Goal: Task Accomplishment & Management: Manage account settings

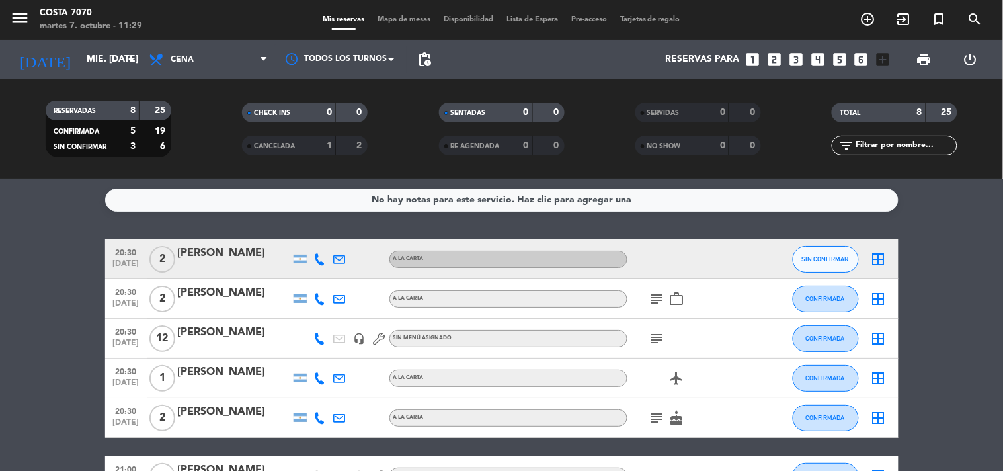
click at [77, 43] on div "[DATE] mié. [DATE] arrow_drop_down" at bounding box center [76, 60] width 132 height 40
click at [80, 62] on input "mié. [DATE]" at bounding box center [143, 60] width 126 height 24
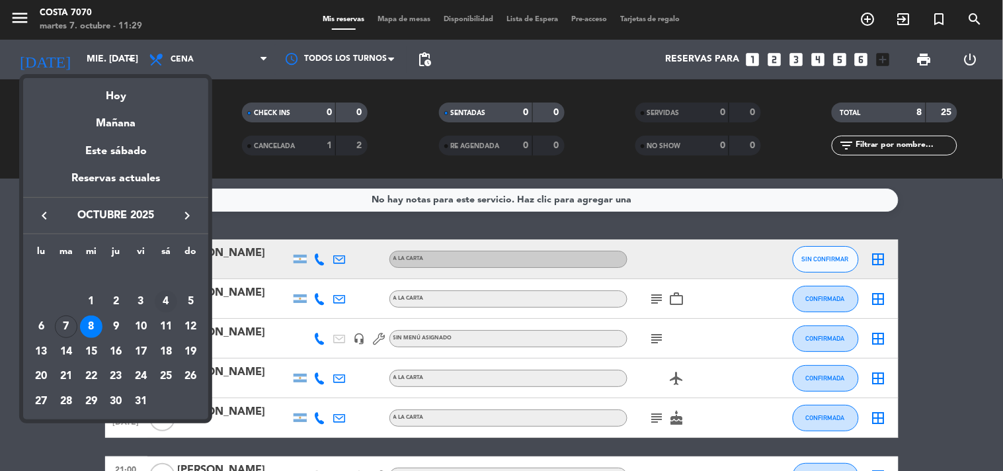
click at [162, 304] on div "4" at bounding box center [166, 301] width 22 height 22
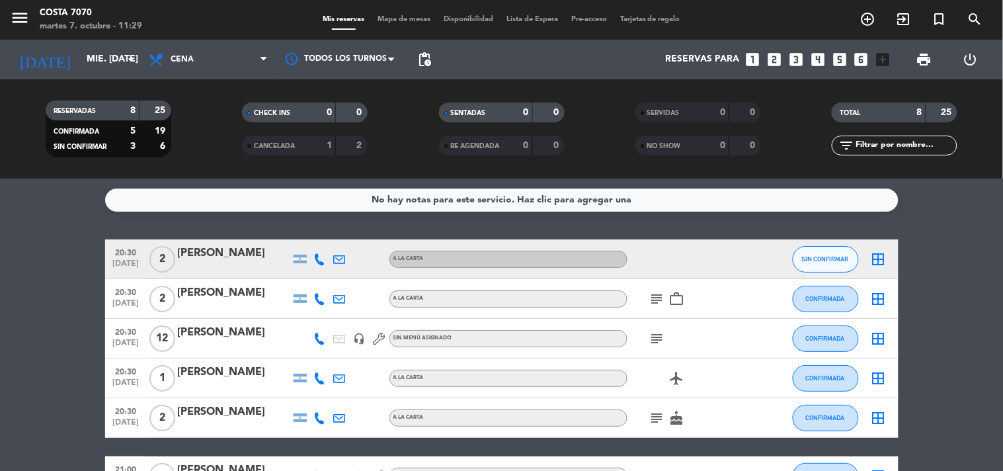
type input "sáb. [DATE]"
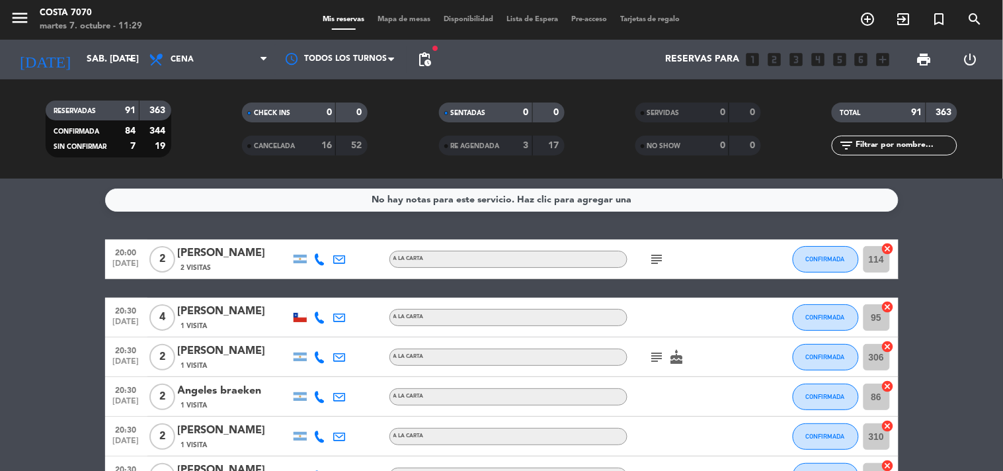
click at [906, 143] on input "text" at bounding box center [905, 145] width 102 height 15
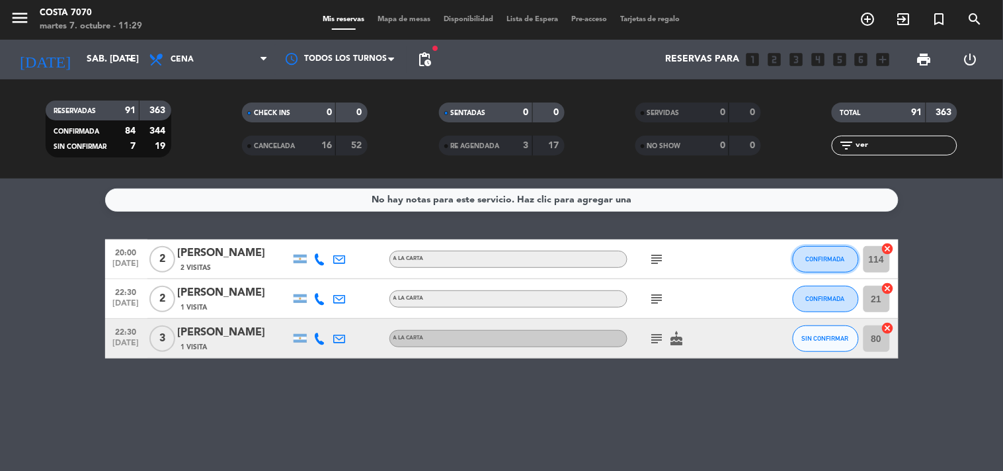
click at [815, 255] on span "CONFIRMADA" at bounding box center [825, 258] width 39 height 7
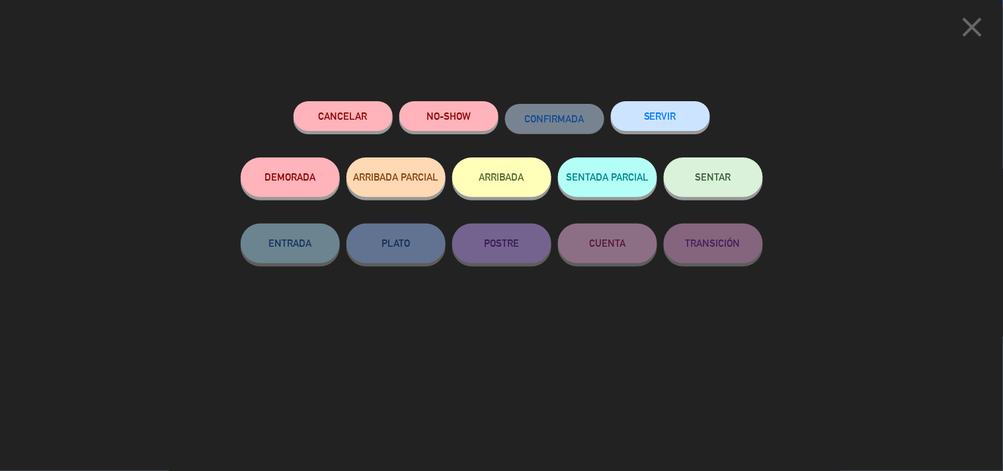
click at [445, 116] on button "NO-SHOW" at bounding box center [448, 116] width 99 height 30
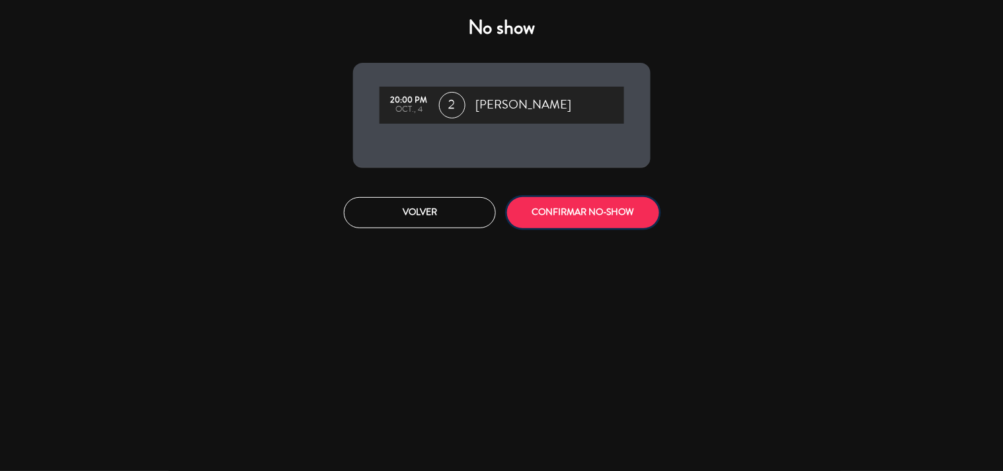
click at [537, 208] on button "CONFIRMAR NO-SHOW" at bounding box center [583, 212] width 152 height 31
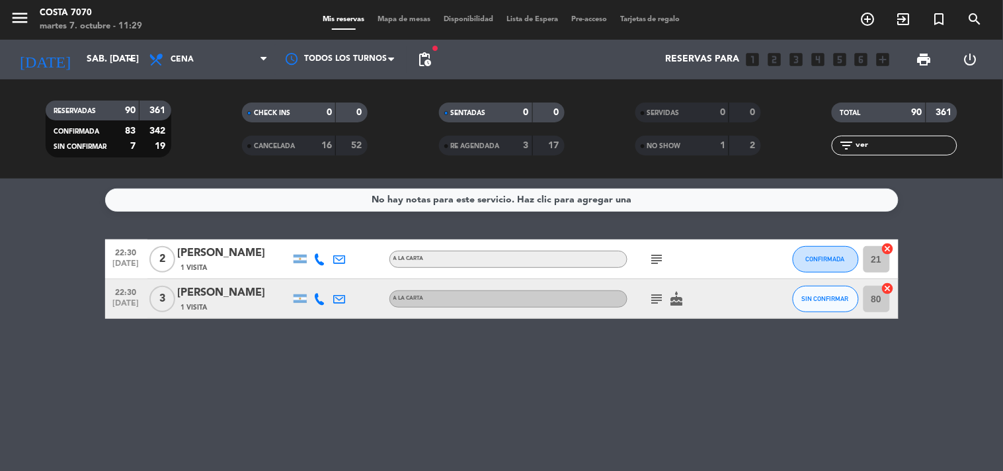
drag, startPoint x: 895, startPoint y: 147, endPoint x: 652, endPoint y: 143, distance: 242.6
click at [652, 143] on div "RESERVADAS 90 361 CONFIRMADA 83 342 SIN CONFIRMAR 7 19 CHECK INS 0 0 CANCELADA …" at bounding box center [501, 129] width 1003 height 73
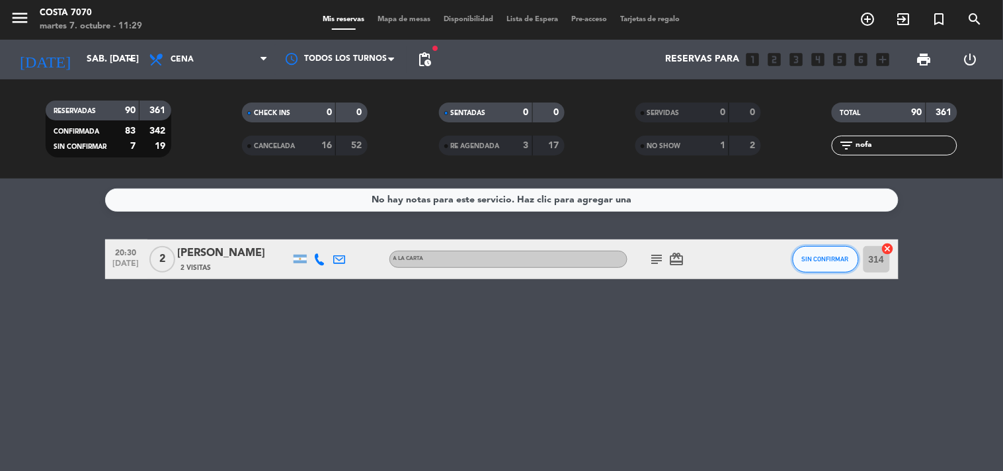
click at [825, 265] on button "SIN CONFIRMAR" at bounding box center [825, 259] width 66 height 26
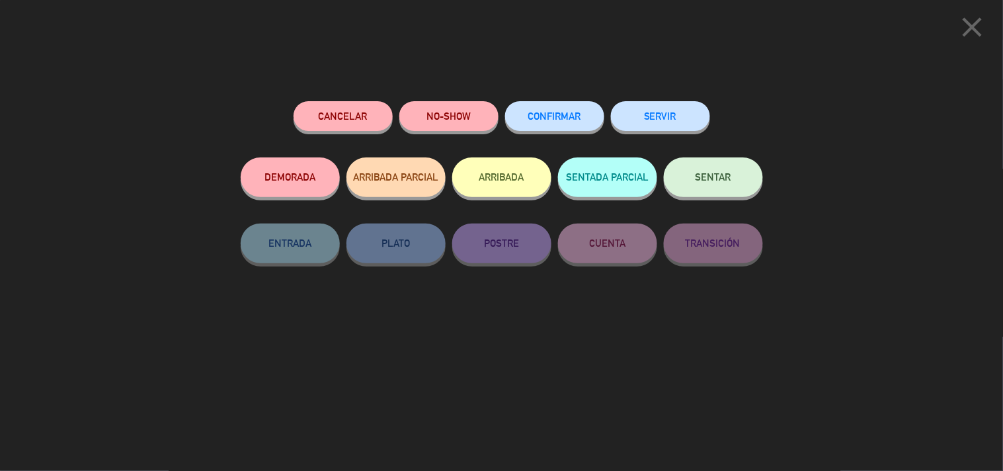
click at [432, 120] on button "NO-SHOW" at bounding box center [448, 116] width 99 height 30
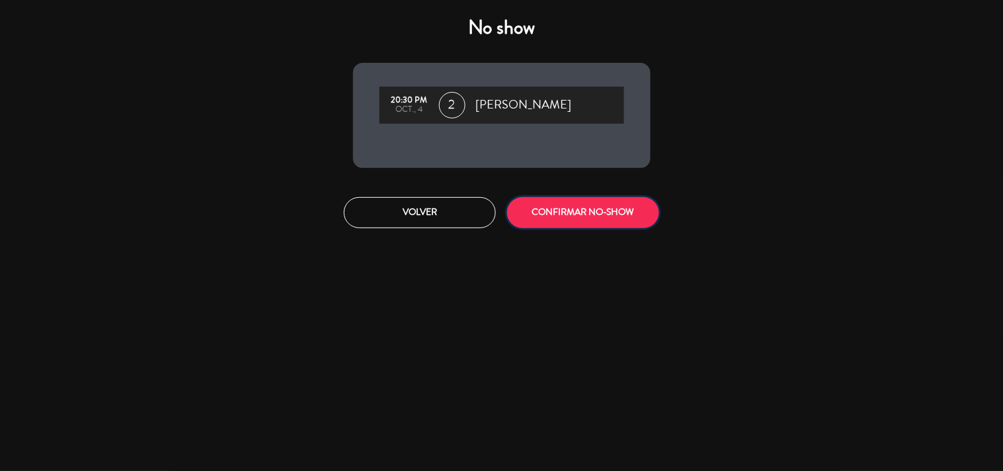
click at [615, 206] on button "CONFIRMAR NO-SHOW" at bounding box center [583, 212] width 152 height 31
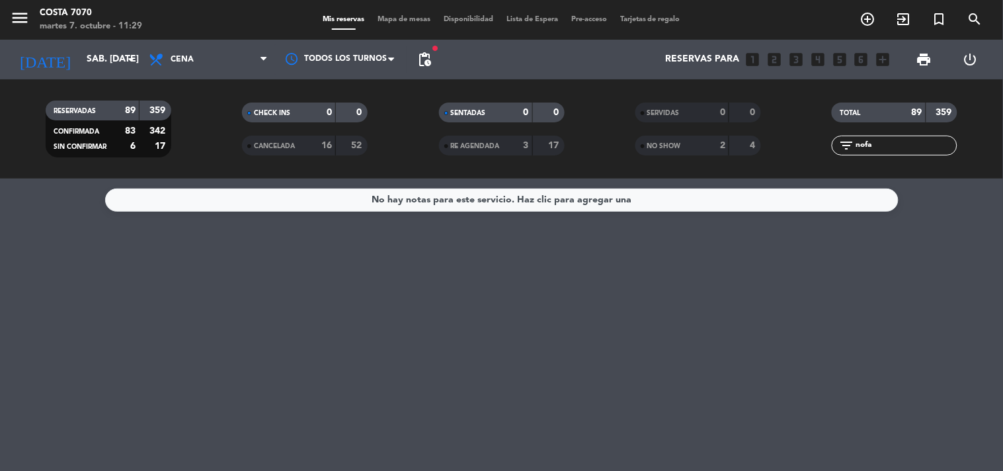
click at [919, 139] on input "nofa" at bounding box center [905, 145] width 102 height 15
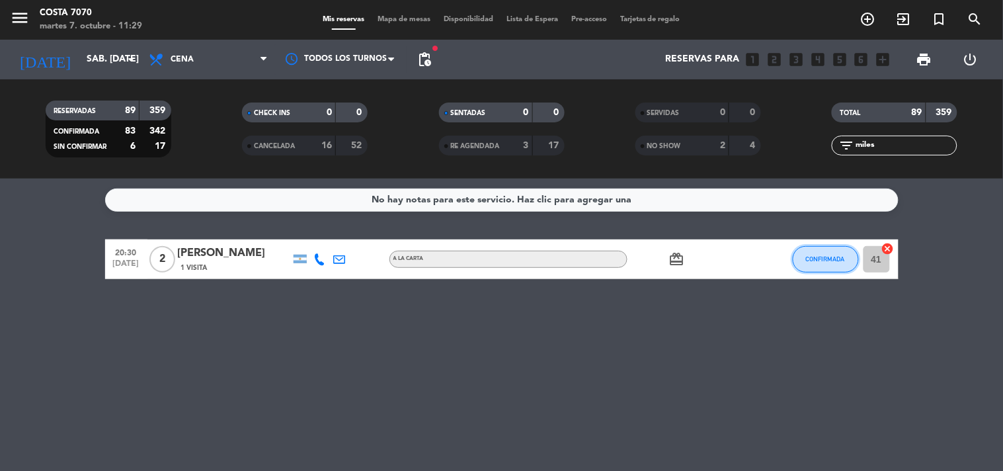
click at [830, 255] on span "CONFIRMADA" at bounding box center [825, 258] width 39 height 7
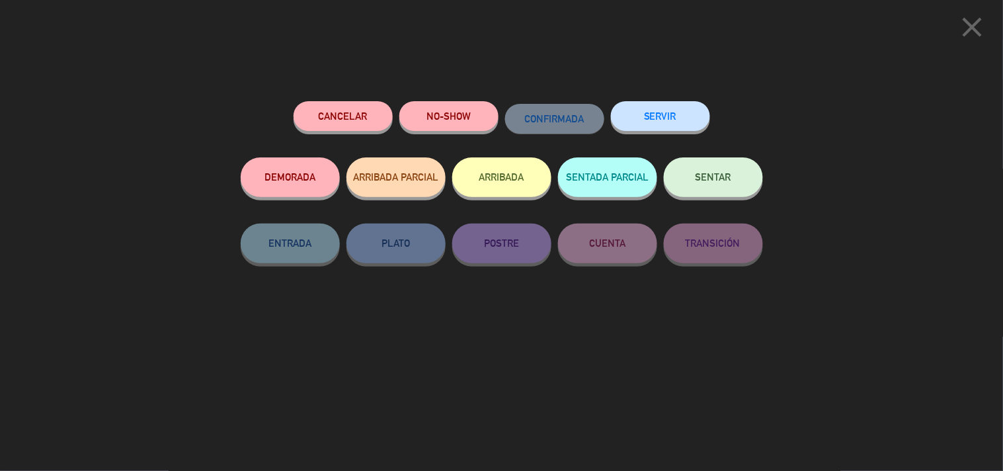
click at [472, 113] on button "NO-SHOW" at bounding box center [448, 116] width 99 height 30
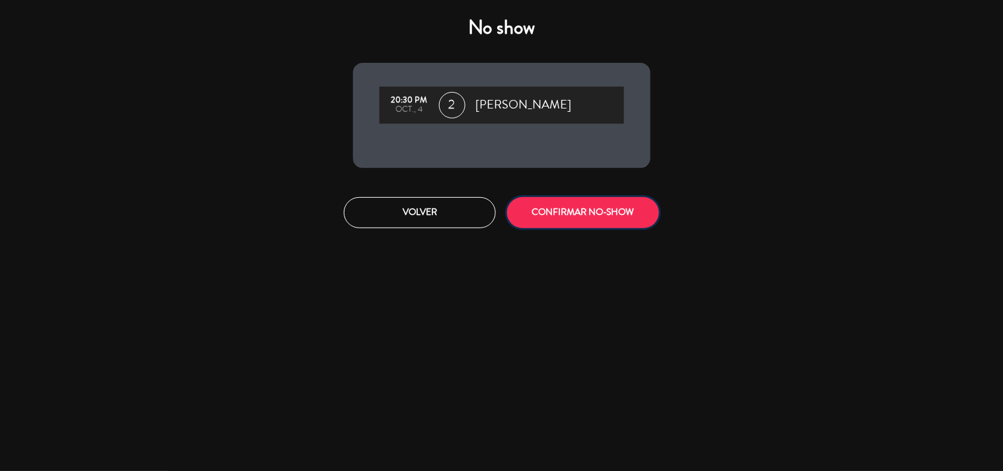
click at [550, 211] on button "CONFIRMAR NO-SHOW" at bounding box center [583, 212] width 152 height 31
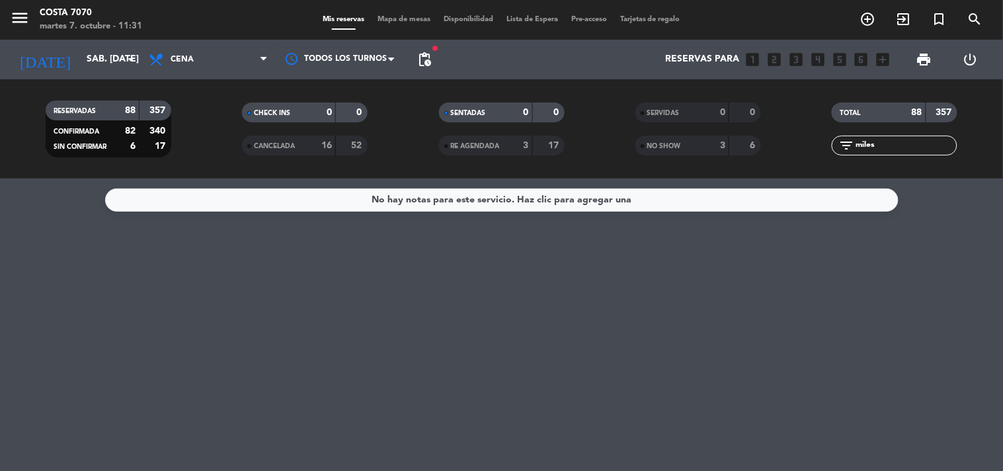
click at [897, 146] on input "miles" at bounding box center [905, 145] width 102 height 15
paste input "[PERSON_NAME]"
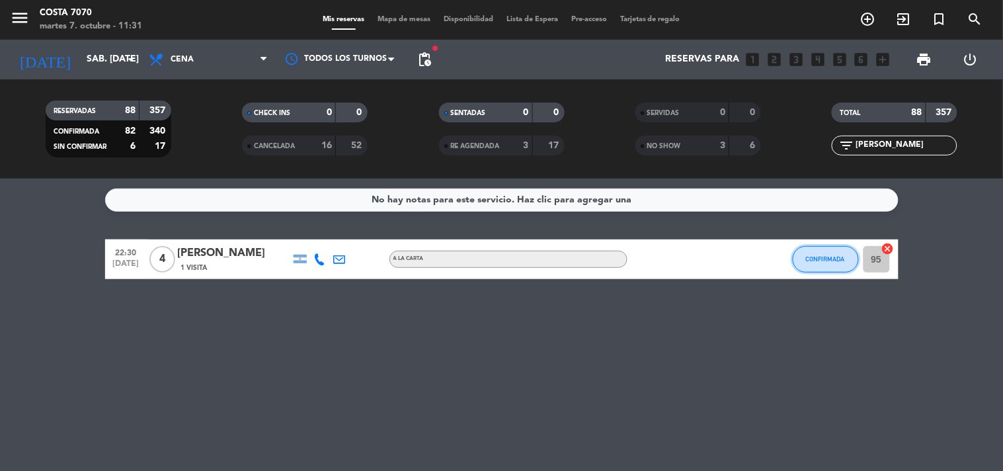
click at [835, 263] on button "CONFIRMADA" at bounding box center [825, 259] width 66 height 26
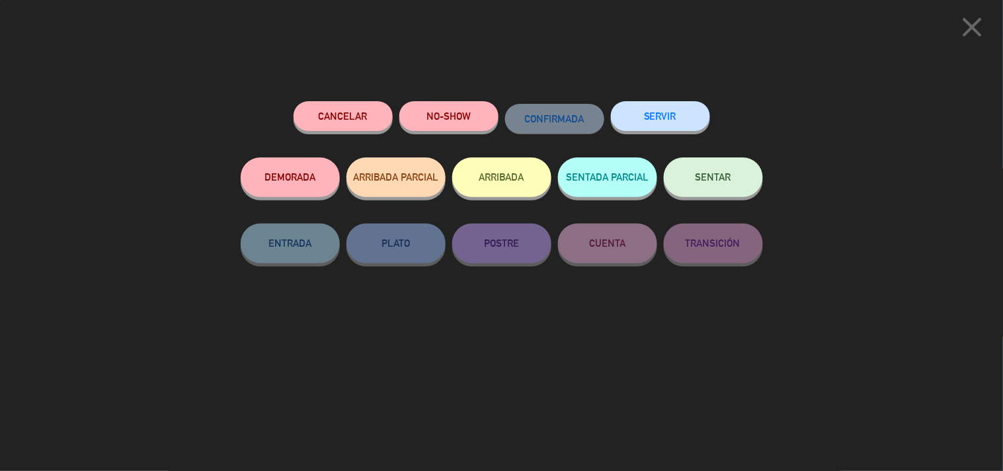
click at [441, 114] on button "NO-SHOW" at bounding box center [448, 116] width 99 height 30
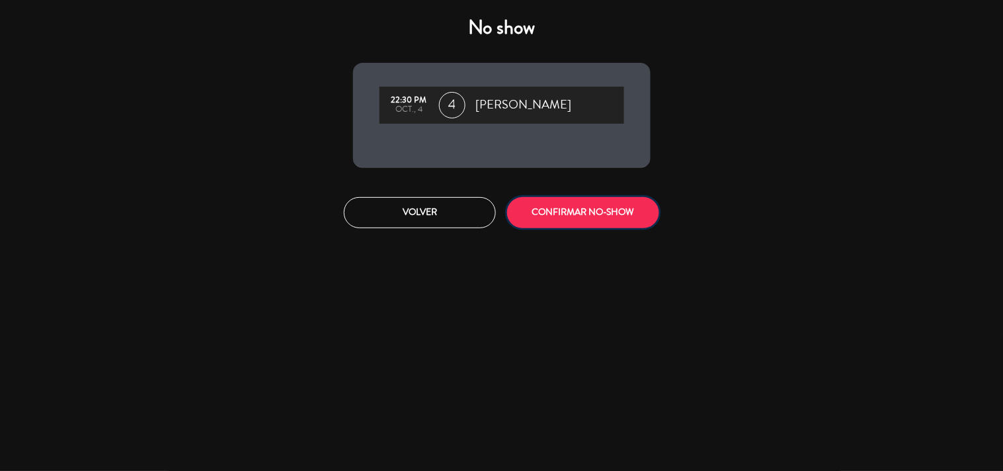
click at [572, 219] on button "CONFIRMAR NO-SHOW" at bounding box center [583, 212] width 152 height 31
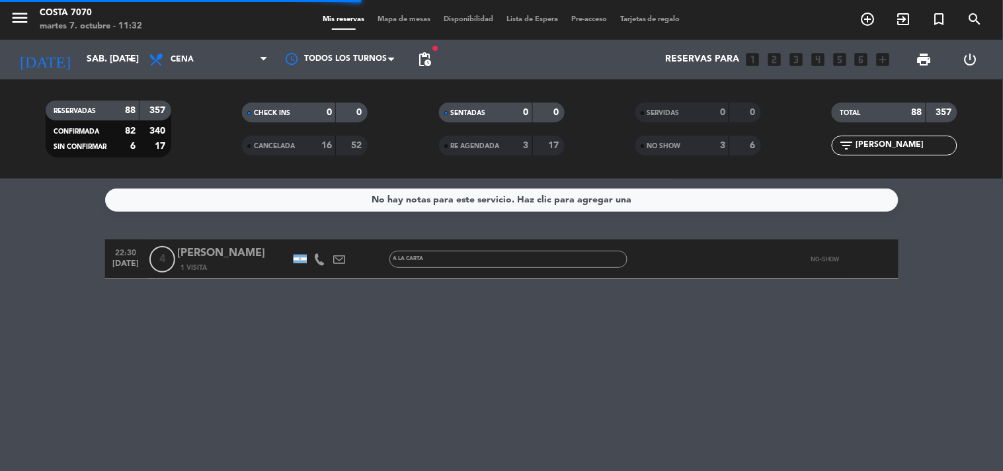
drag, startPoint x: 932, startPoint y: 140, endPoint x: 927, endPoint y: 147, distance: 9.0
click at [927, 147] on input "[PERSON_NAME]" at bounding box center [905, 145] width 102 height 15
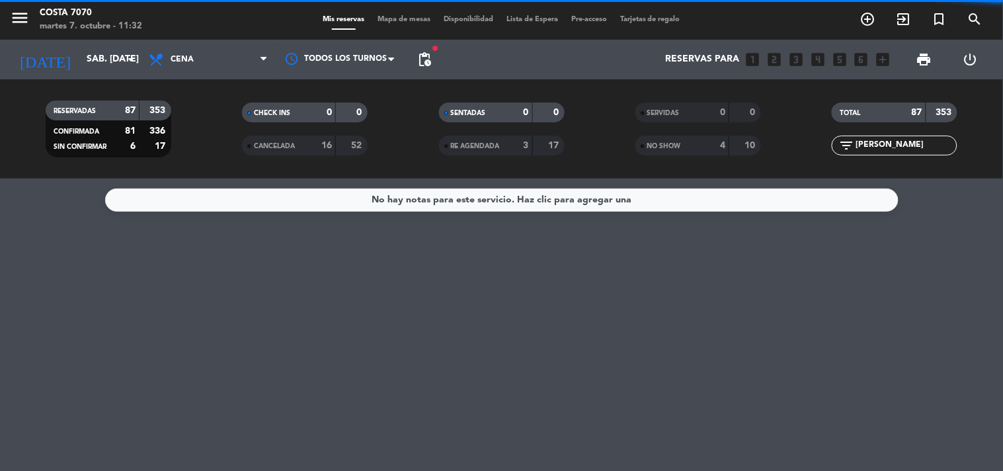
click at [927, 147] on input "[PERSON_NAME]" at bounding box center [905, 145] width 102 height 15
paste input "[PERSON_NAME]"
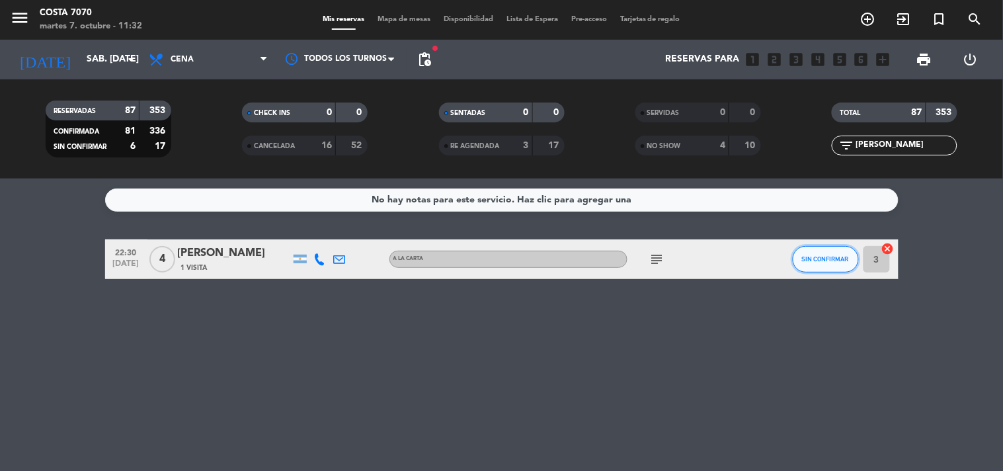
click at [841, 260] on span "SIN CONFIRMAR" at bounding box center [825, 258] width 47 height 7
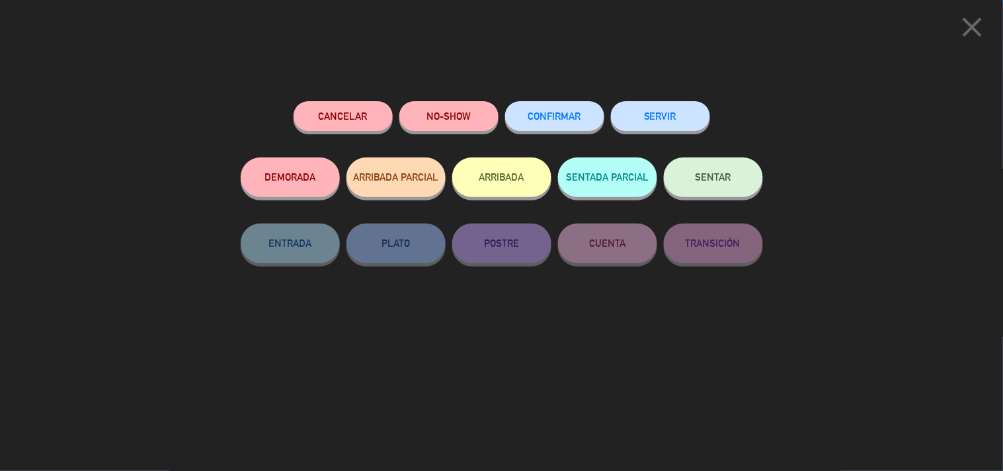
click at [426, 107] on button "NO-SHOW" at bounding box center [448, 116] width 99 height 30
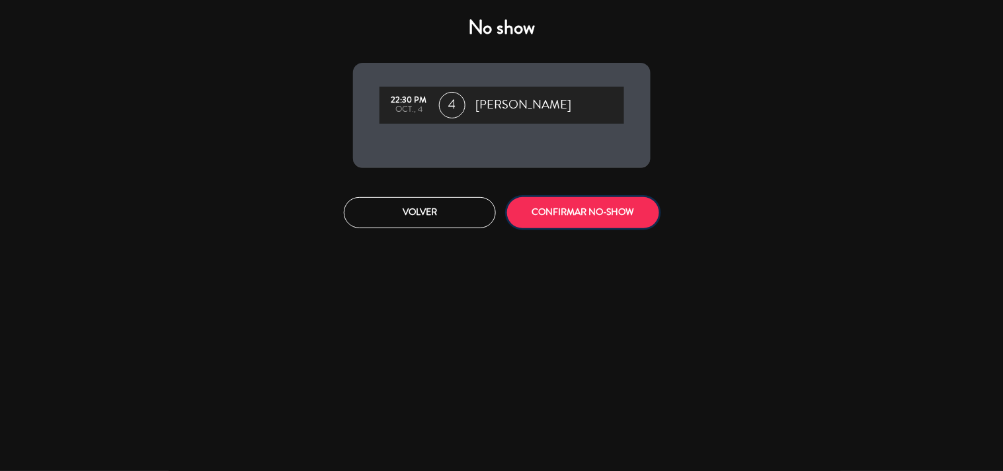
click at [574, 206] on button "CONFIRMAR NO-SHOW" at bounding box center [583, 212] width 152 height 31
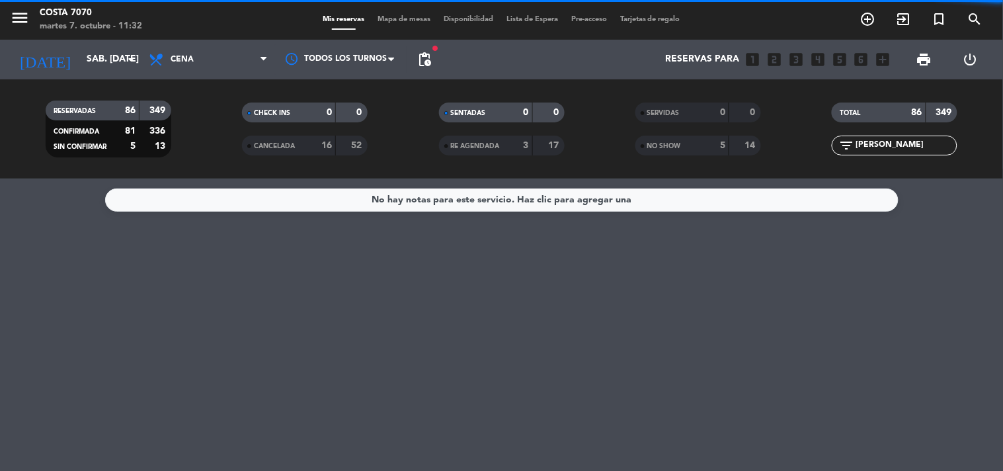
click at [935, 136] on div "filter_list [PERSON_NAME]" at bounding box center [894, 145] width 126 height 20
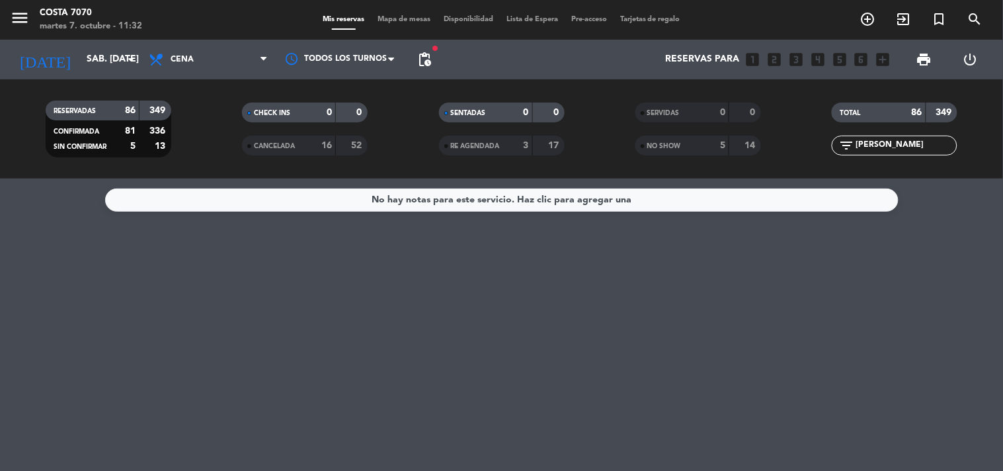
click at [932, 151] on input "[PERSON_NAME]" at bounding box center [905, 145] width 102 height 15
paste input "[PERSON_NAME]"
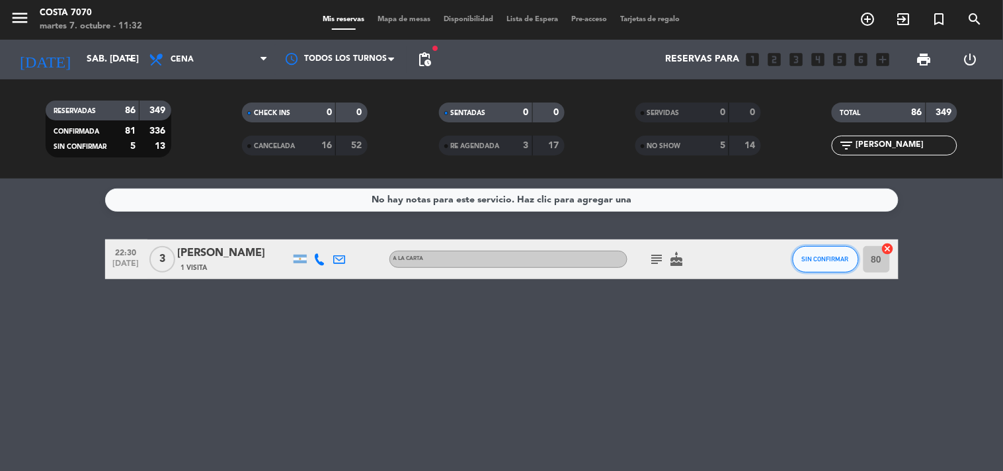
click at [824, 258] on span "SIN CONFIRMAR" at bounding box center [825, 258] width 47 height 7
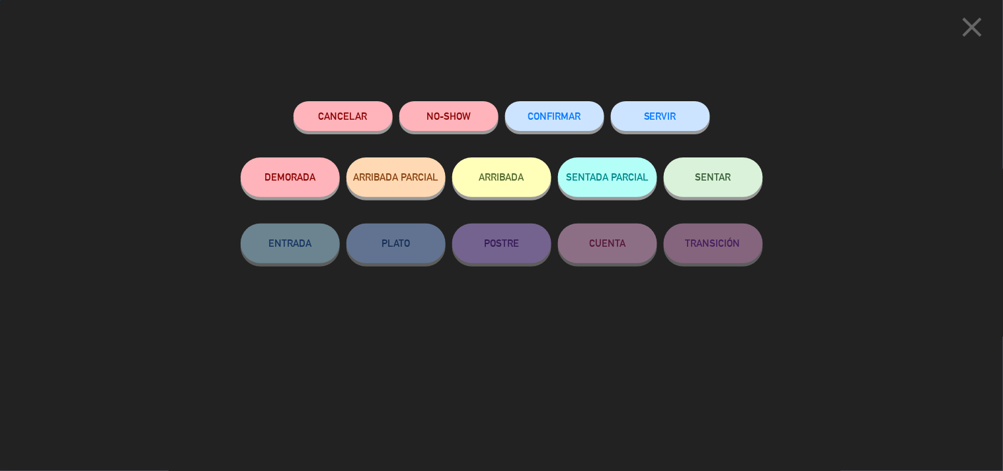
click at [430, 116] on button "NO-SHOW" at bounding box center [448, 116] width 99 height 30
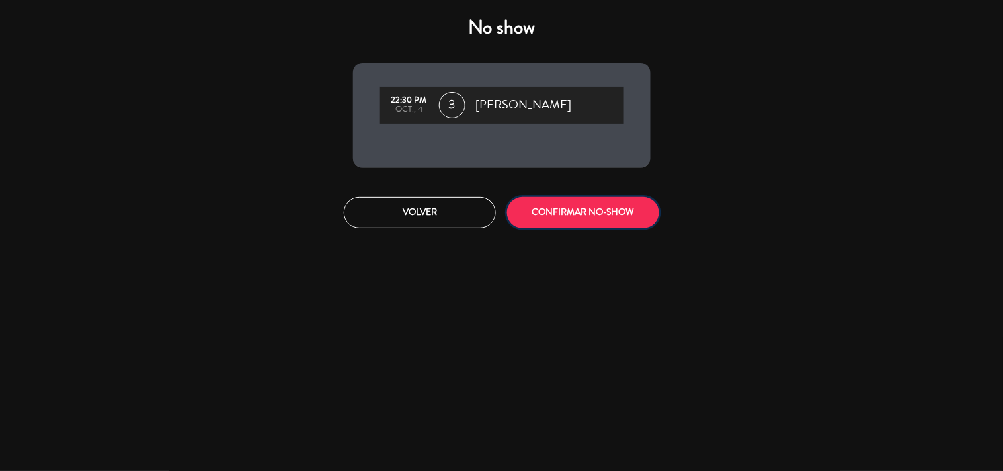
click at [612, 210] on button "CONFIRMAR NO-SHOW" at bounding box center [583, 212] width 152 height 31
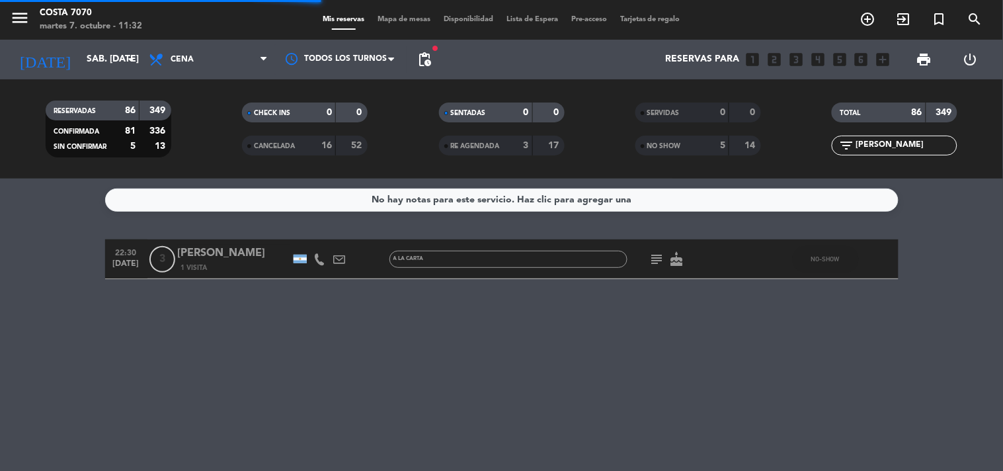
click at [878, 140] on input "[PERSON_NAME]" at bounding box center [905, 145] width 102 height 15
paste input "[PERSON_NAME]"
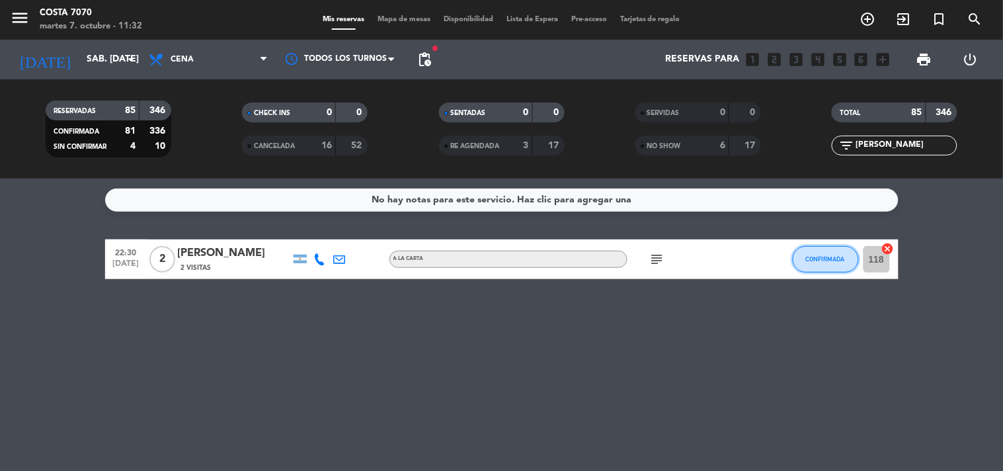
click at [816, 264] on button "CONFIRMADA" at bounding box center [825, 259] width 66 height 26
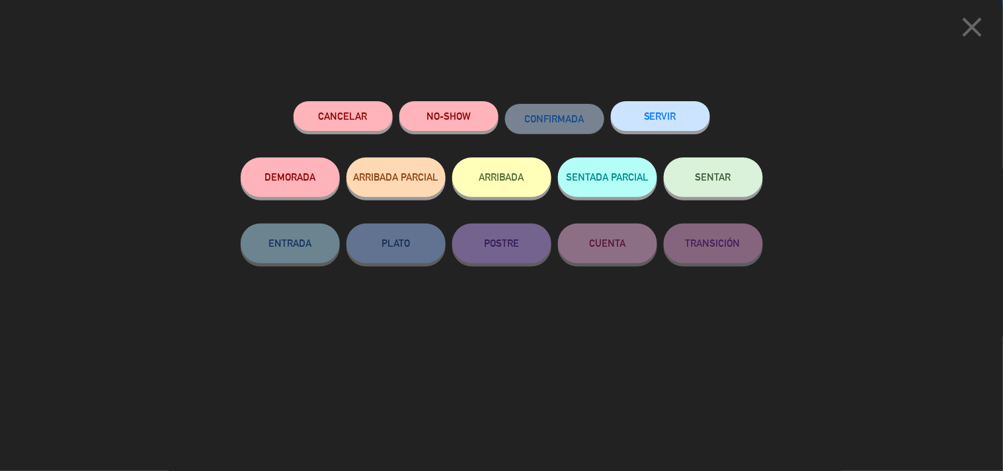
click at [451, 120] on button "NO-SHOW" at bounding box center [448, 116] width 99 height 30
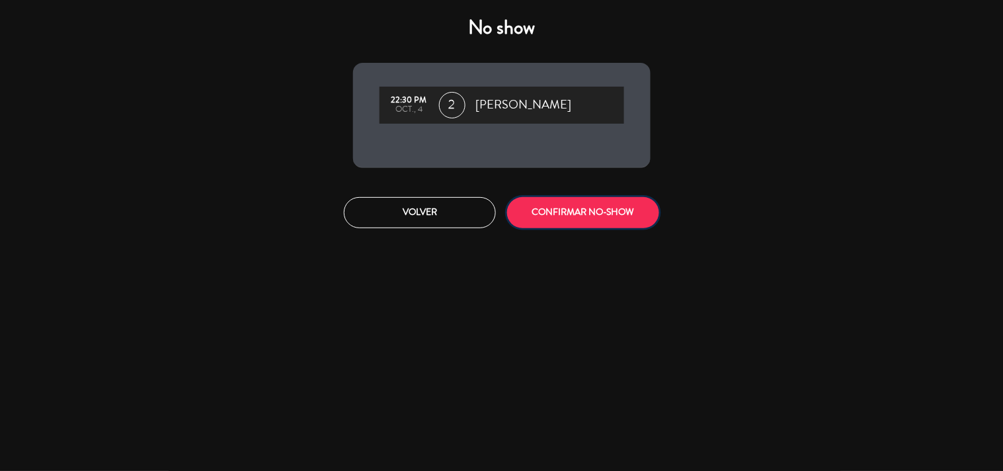
click at [535, 202] on button "CONFIRMAR NO-SHOW" at bounding box center [583, 212] width 152 height 31
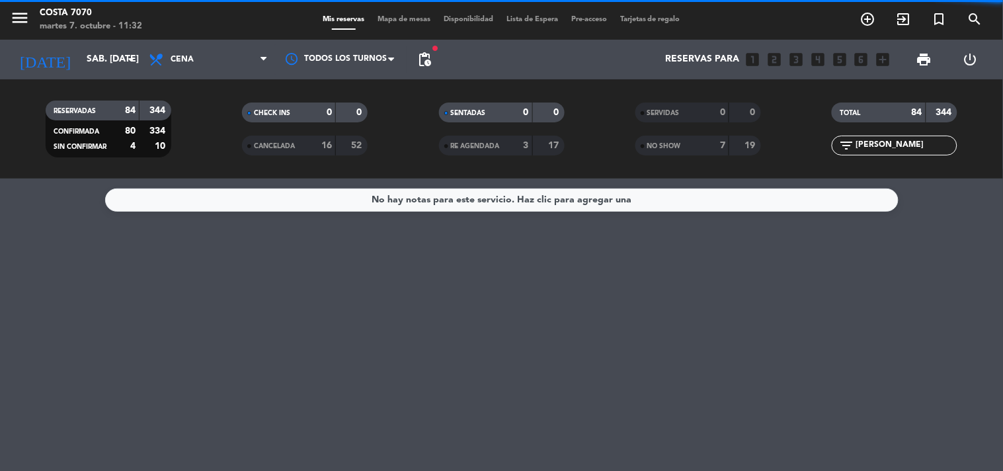
click at [932, 147] on input "[PERSON_NAME]" at bounding box center [905, 145] width 102 height 15
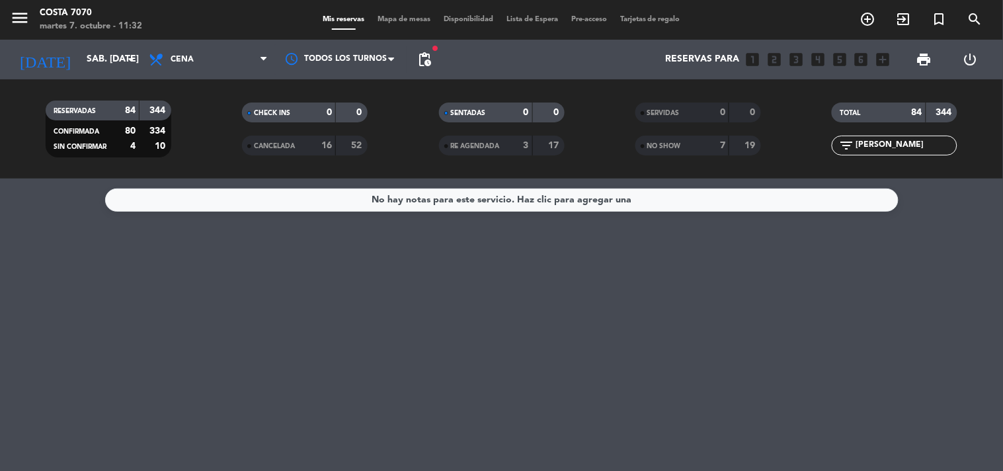
paste input "[PERSON_NAME]"
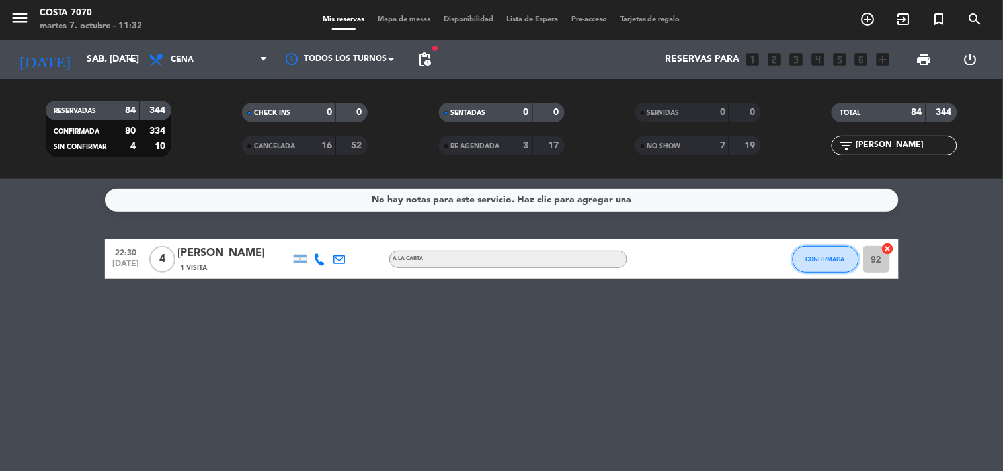
click at [843, 255] on span "CONFIRMADA" at bounding box center [825, 258] width 39 height 7
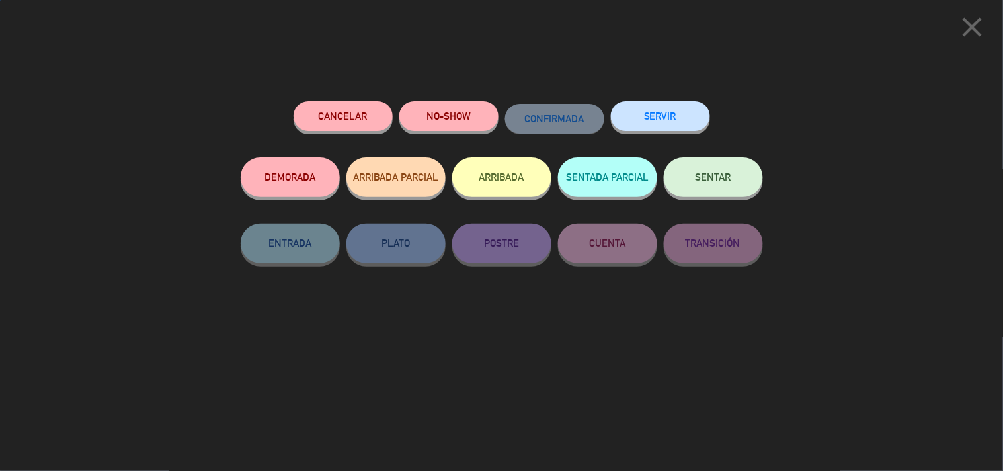
click at [426, 119] on button "NO-SHOW" at bounding box center [448, 116] width 99 height 30
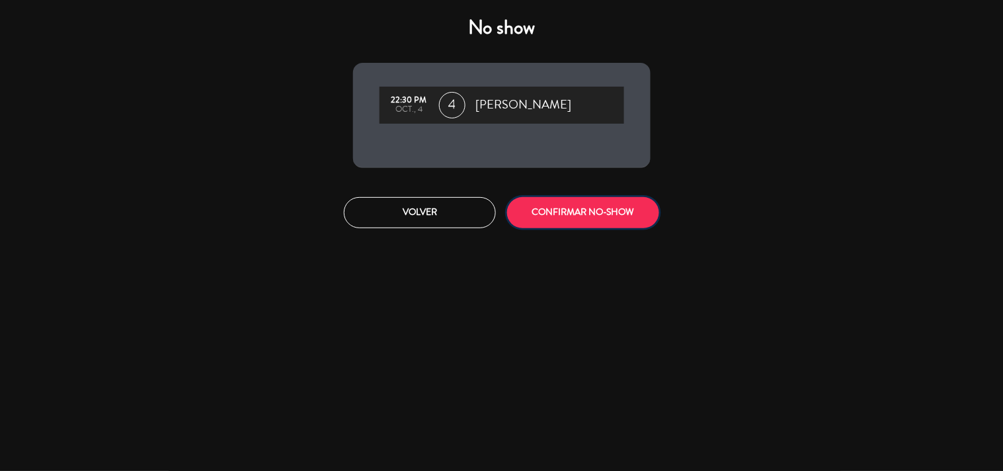
click at [578, 204] on button "CONFIRMAR NO-SHOW" at bounding box center [583, 212] width 152 height 31
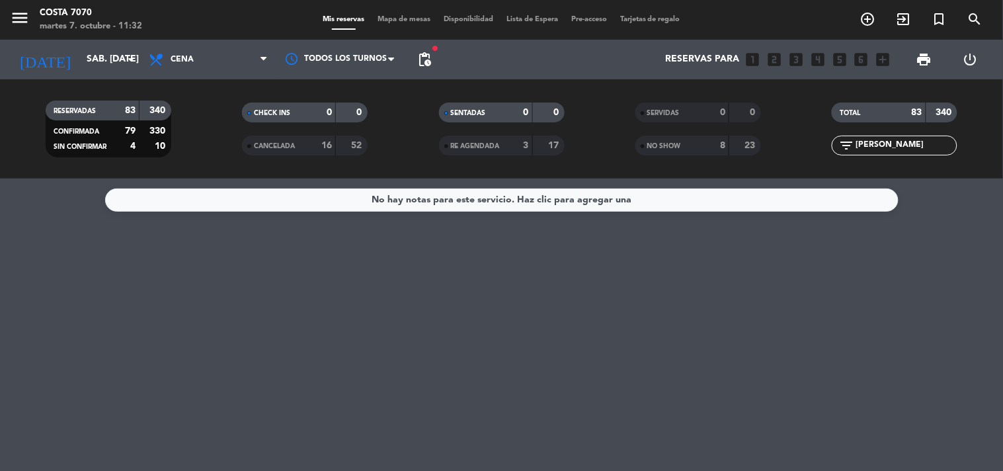
click at [923, 139] on div "filter_list [PERSON_NAME]" at bounding box center [894, 145] width 126 height 20
click at [921, 146] on input "[PERSON_NAME]" at bounding box center [905, 145] width 102 height 15
paste input "[PERSON_NAME]"
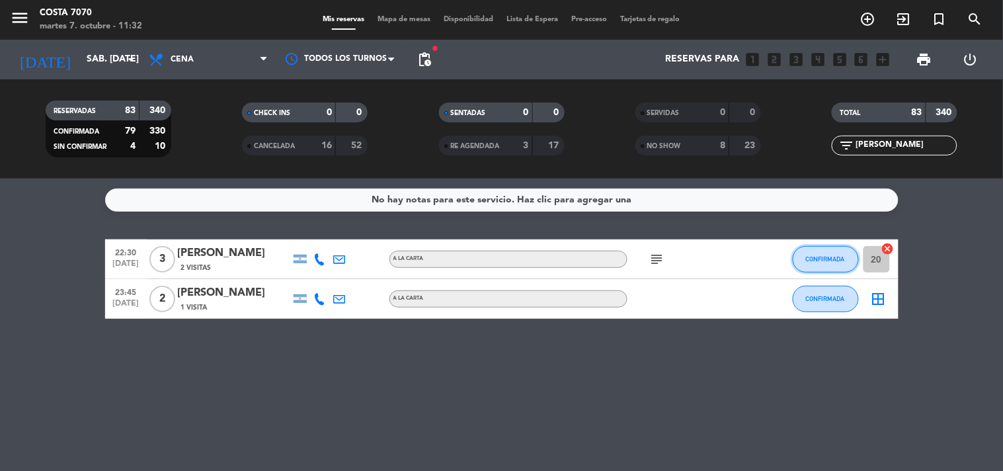
click at [817, 262] on button "CONFIRMADA" at bounding box center [825, 259] width 66 height 26
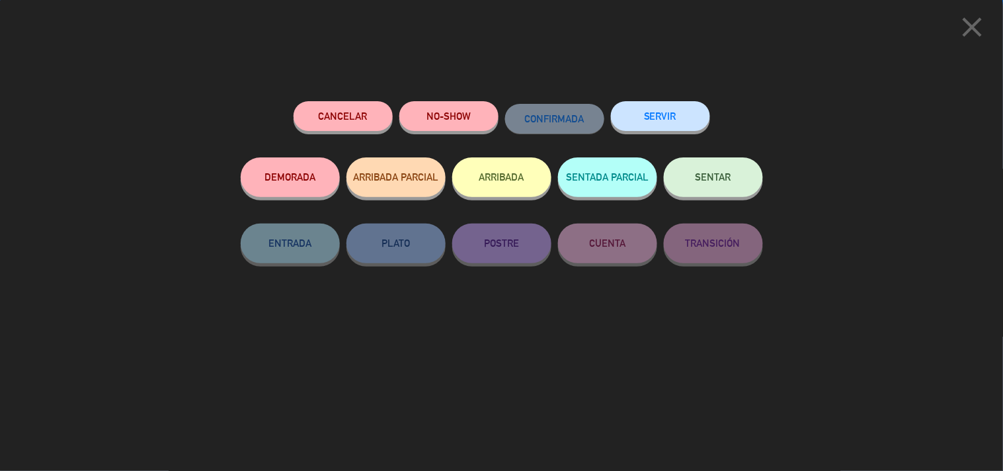
click at [455, 113] on button "NO-SHOW" at bounding box center [448, 116] width 99 height 30
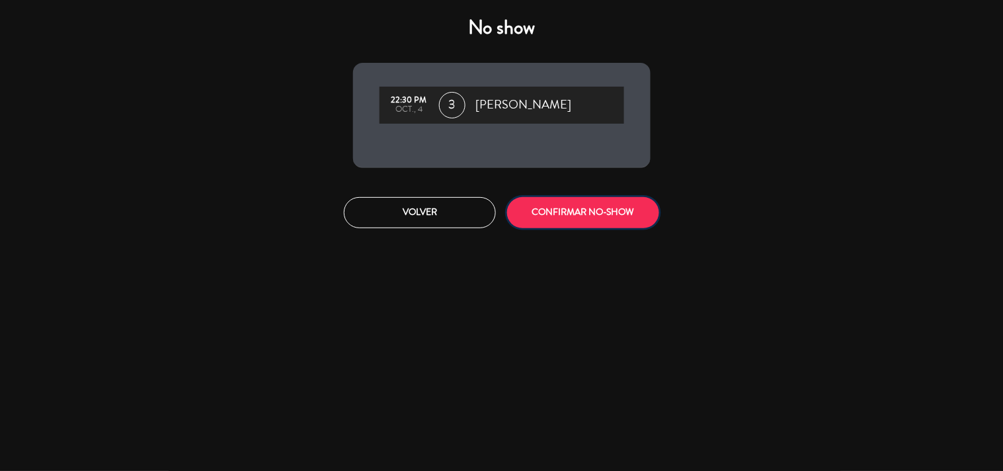
click at [554, 213] on button "CONFIRMAR NO-SHOW" at bounding box center [583, 212] width 152 height 31
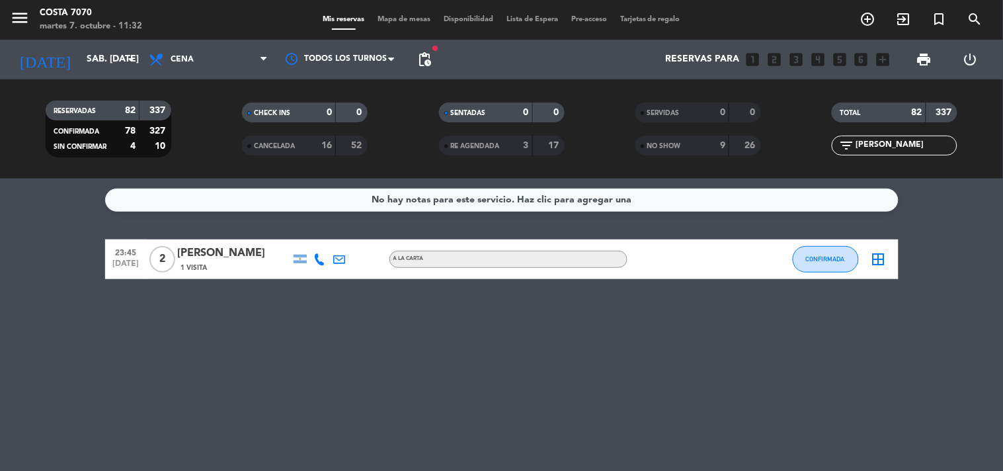
click at [921, 147] on input "[PERSON_NAME]" at bounding box center [905, 145] width 102 height 15
paste input "[PERSON_NAME]"
click at [823, 261] on span "CONFIRMADA" at bounding box center [825, 258] width 39 height 7
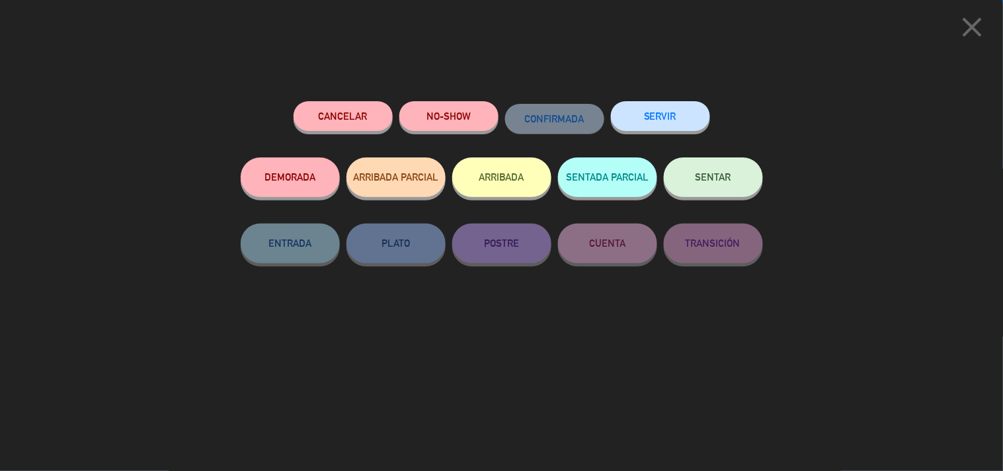
click at [425, 124] on button "NO-SHOW" at bounding box center [448, 116] width 99 height 30
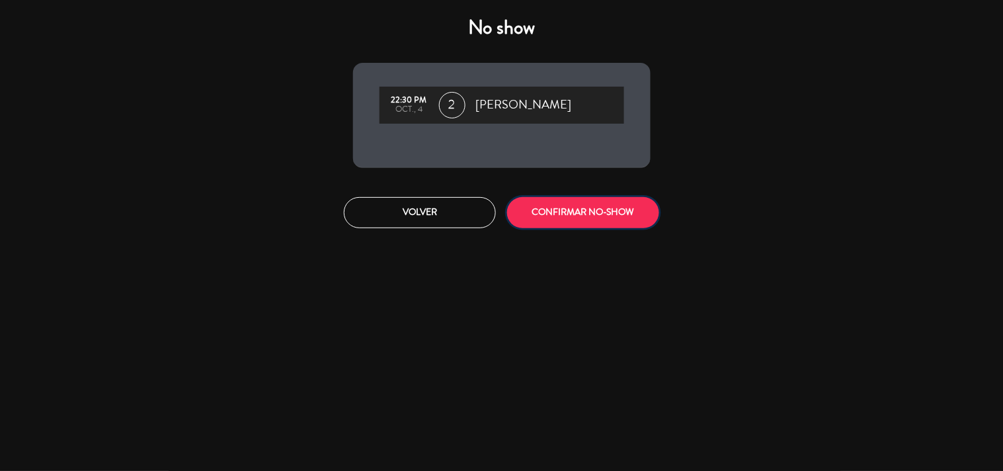
click at [609, 210] on button "CONFIRMAR NO-SHOW" at bounding box center [583, 212] width 152 height 31
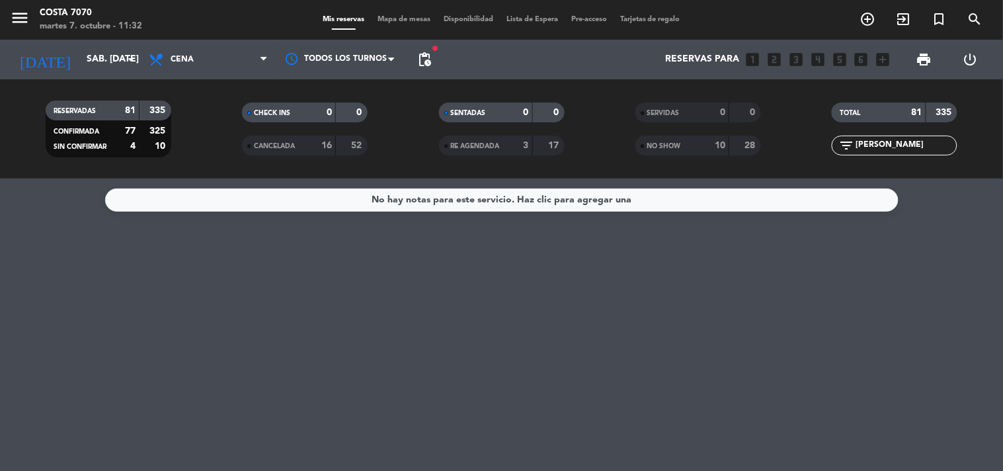
click at [934, 148] on input "[PERSON_NAME]" at bounding box center [905, 145] width 102 height 15
paste input "[PERSON_NAME]"
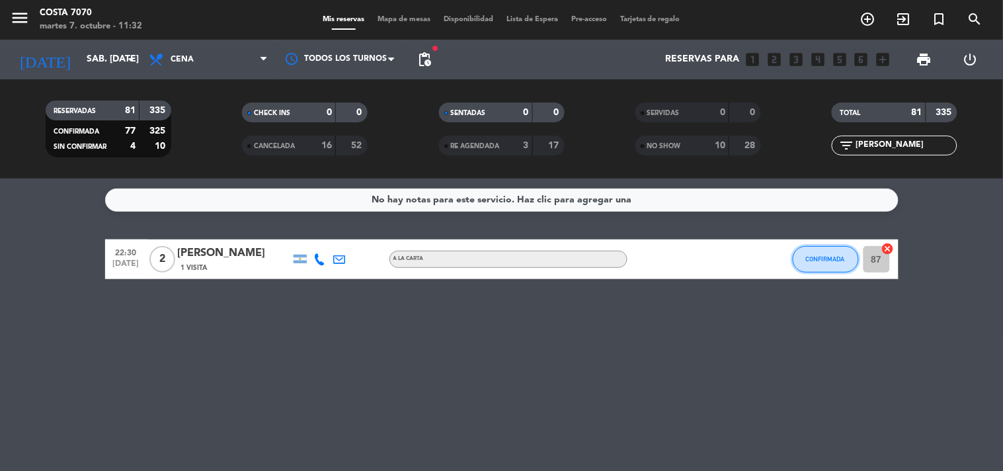
click at [813, 271] on button "CONFIRMADA" at bounding box center [825, 259] width 66 height 26
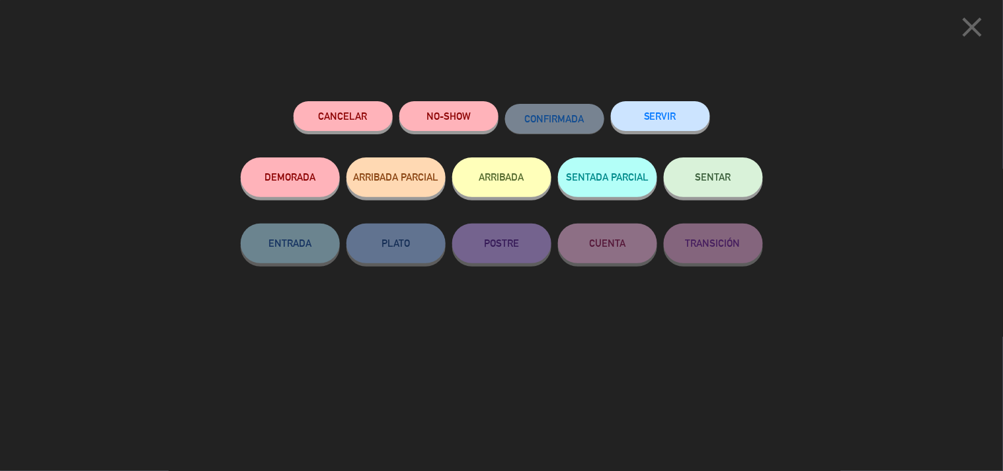
click at [465, 114] on button "NO-SHOW" at bounding box center [448, 116] width 99 height 30
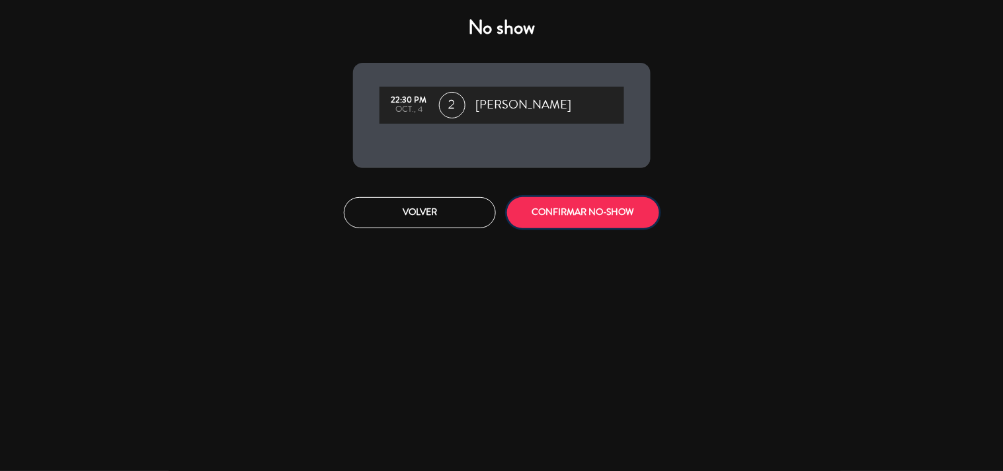
click at [549, 206] on button "CONFIRMAR NO-SHOW" at bounding box center [583, 212] width 152 height 31
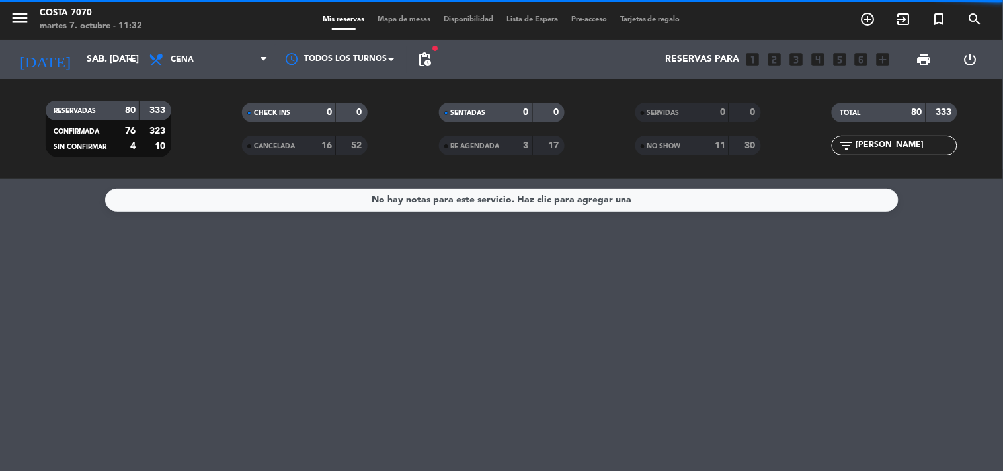
click at [899, 140] on input "[PERSON_NAME]" at bounding box center [905, 145] width 102 height 15
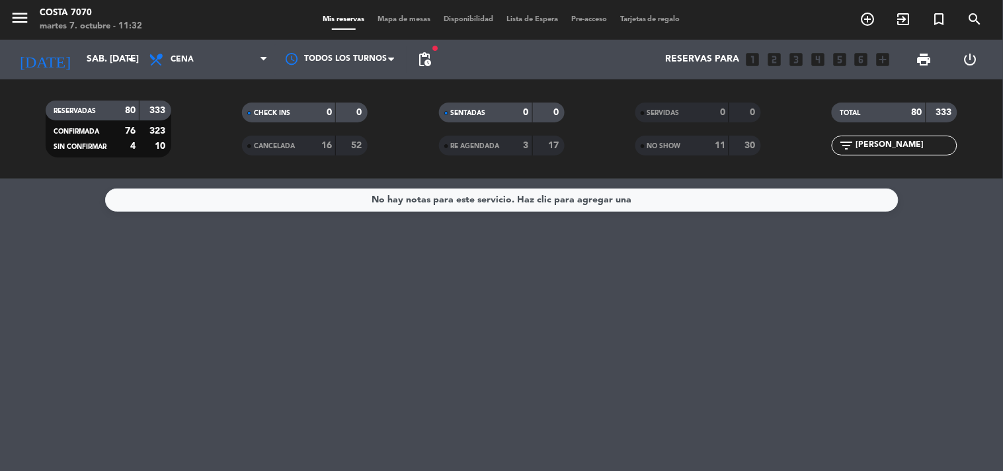
click at [899, 140] on input "[PERSON_NAME]" at bounding box center [905, 145] width 102 height 15
paste input "ichelle Goniondzki"
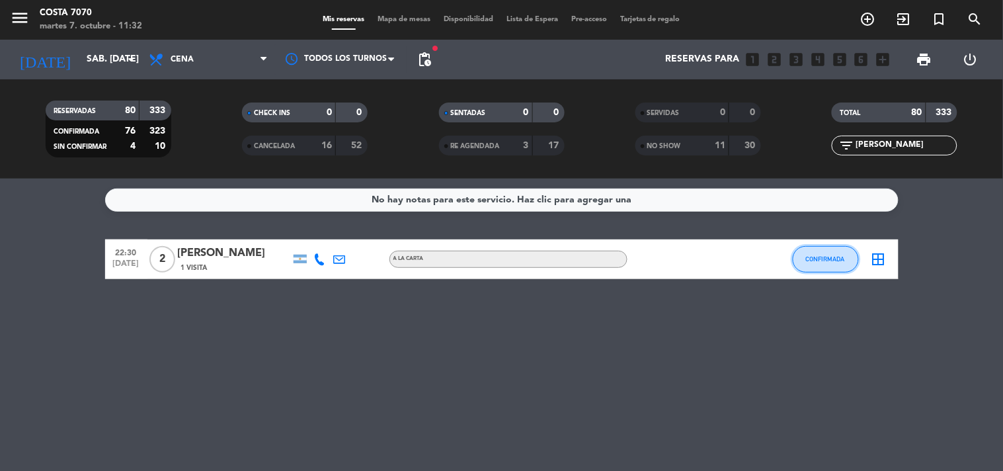
click at [839, 258] on span "CONFIRMADA" at bounding box center [825, 258] width 39 height 7
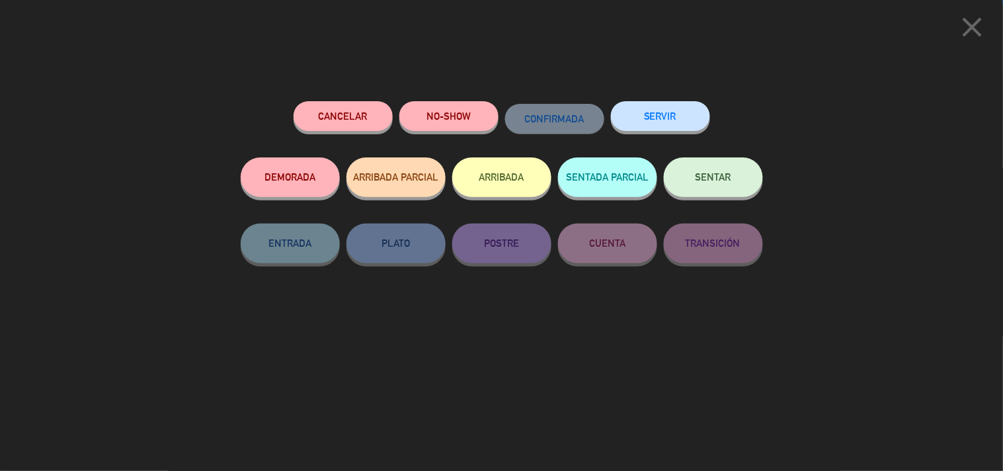
click at [469, 113] on button "NO-SHOW" at bounding box center [448, 116] width 99 height 30
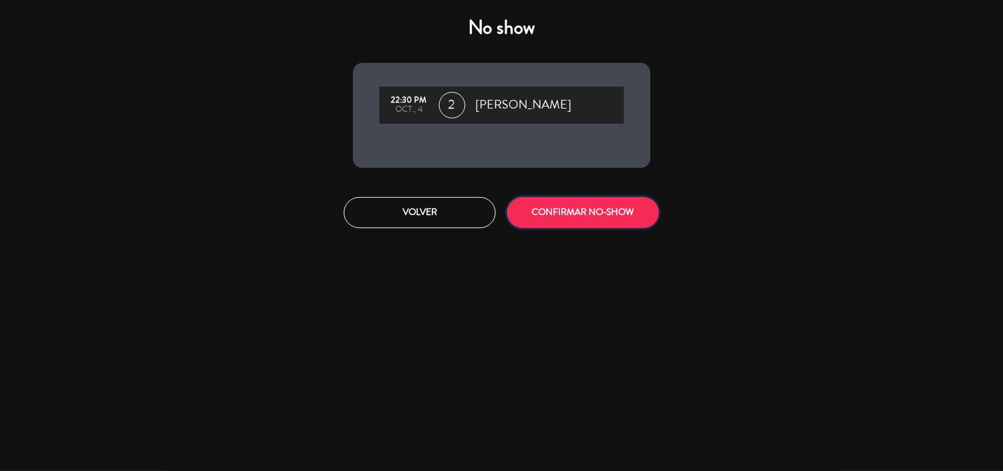
click at [625, 209] on button "CONFIRMAR NO-SHOW" at bounding box center [583, 212] width 152 height 31
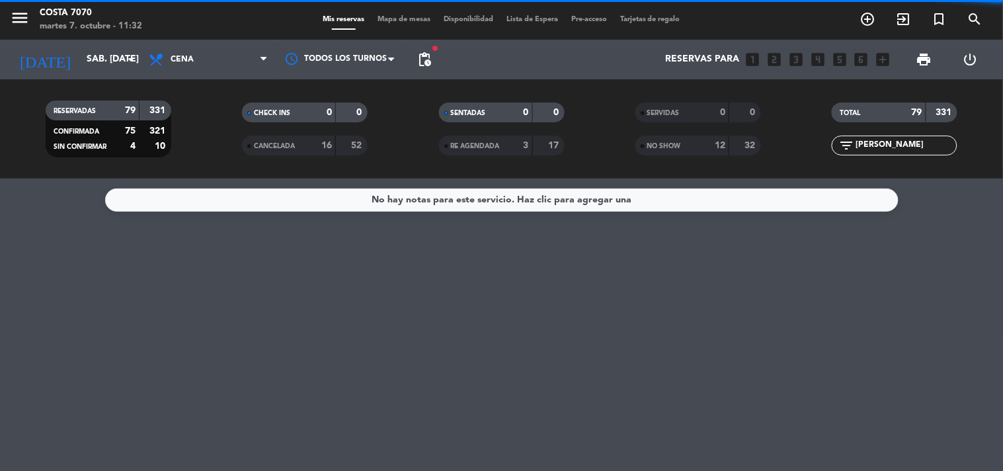
click at [913, 144] on input "[PERSON_NAME]" at bounding box center [905, 145] width 102 height 15
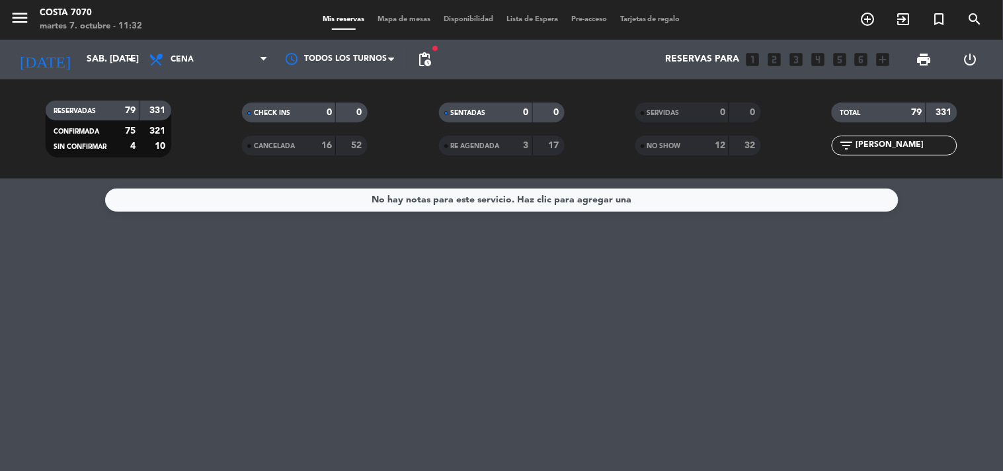
click at [913, 144] on input "[PERSON_NAME]" at bounding box center [905, 145] width 102 height 15
paste input "[PERSON_NAME]"
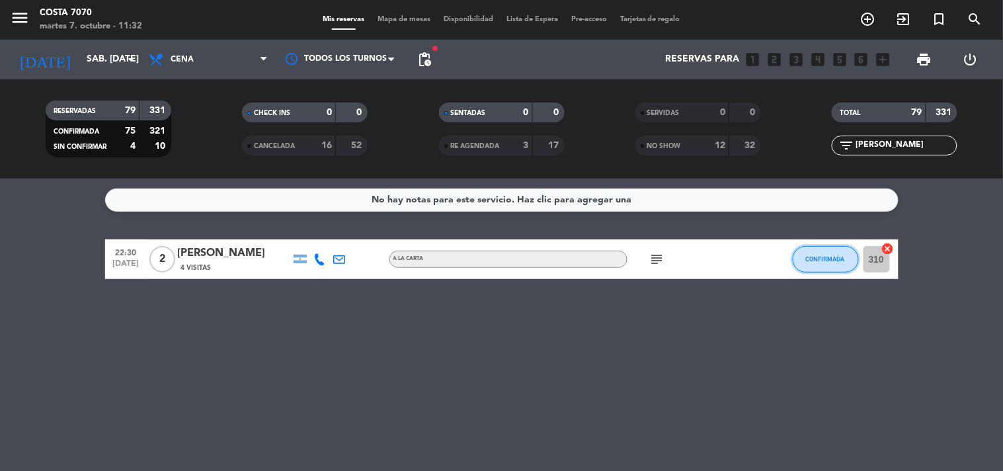
click at [809, 258] on span "CONFIRMADA" at bounding box center [825, 258] width 39 height 7
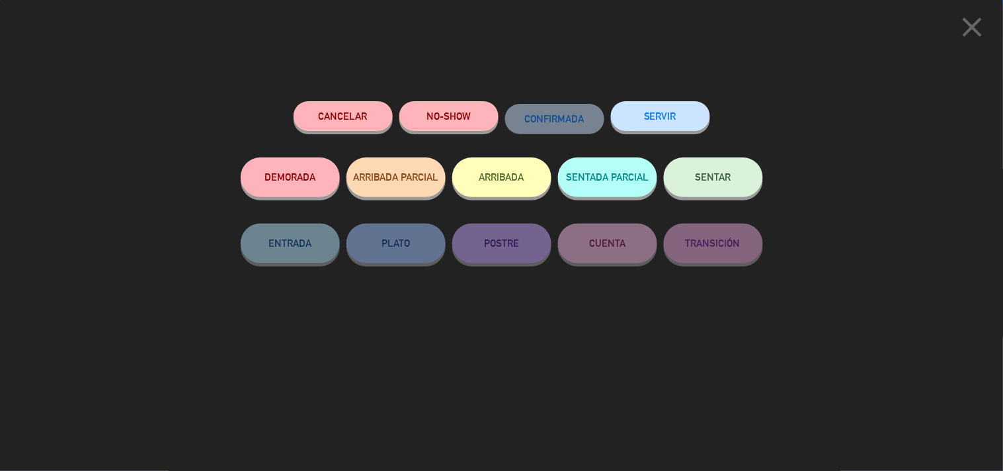
click at [424, 126] on button "NO-SHOW" at bounding box center [448, 116] width 99 height 30
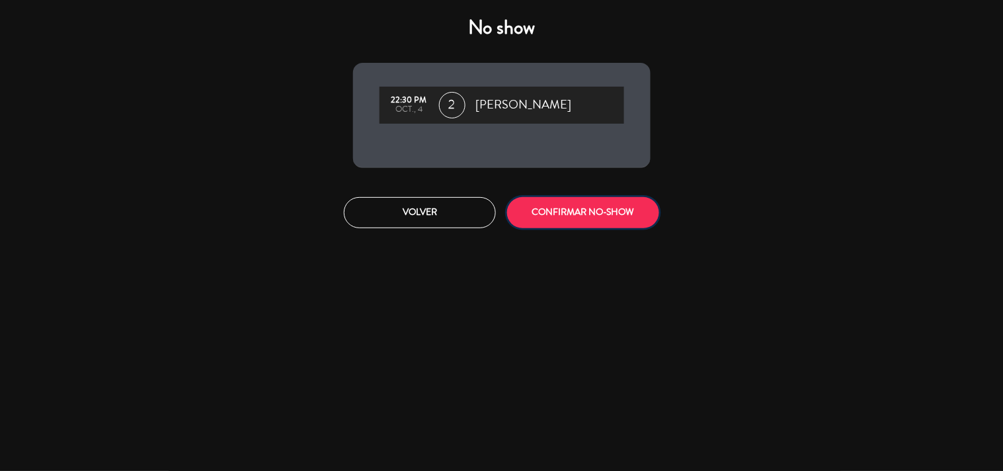
click at [568, 208] on button "CONFIRMAR NO-SHOW" at bounding box center [583, 212] width 152 height 31
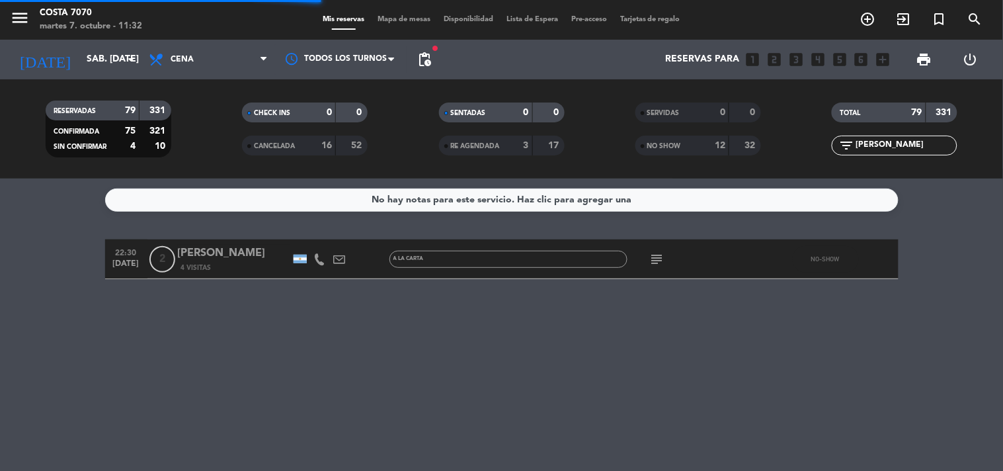
click at [924, 149] on input "[PERSON_NAME]" at bounding box center [905, 145] width 102 height 15
paste input "[PERSON_NAME][EMAIL_ADDRESS][DOMAIN_NAME]"
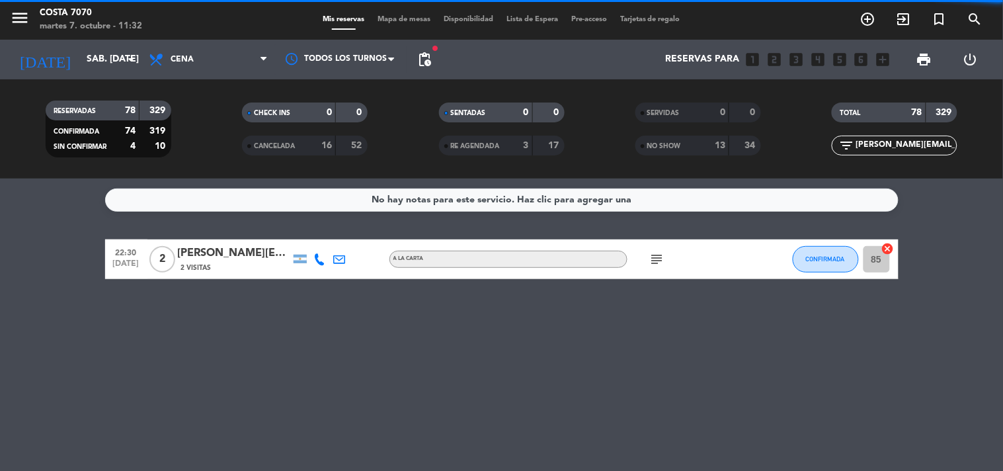
scroll to position [0, 30]
click at [833, 262] on button "CONFIRMADA" at bounding box center [825, 259] width 66 height 26
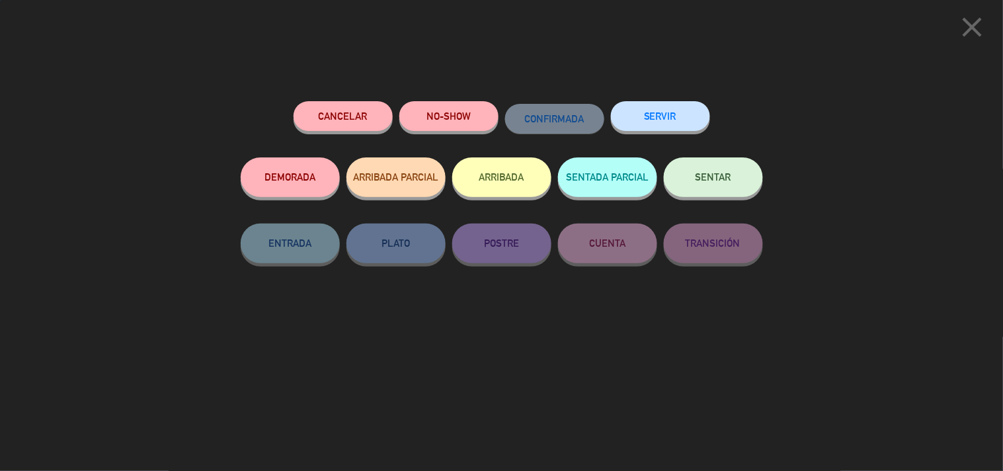
scroll to position [0, 0]
click at [460, 107] on button "NO-SHOW" at bounding box center [448, 116] width 99 height 30
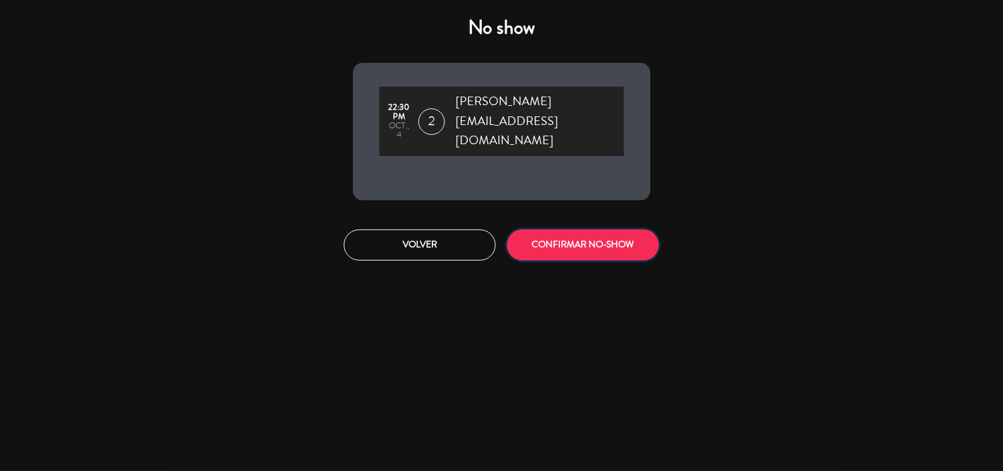
click at [562, 229] on button "CONFIRMAR NO-SHOW" at bounding box center [583, 244] width 152 height 31
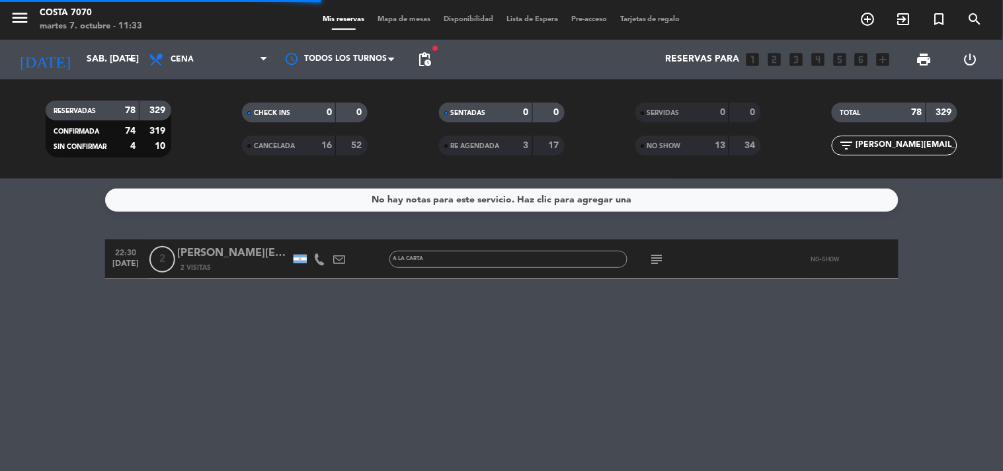
click at [886, 157] on div "TOTAL 78 329 filter_list [PERSON_NAME][EMAIL_ADDRESS][DOMAIN_NAME]" at bounding box center [894, 129] width 196 height 73
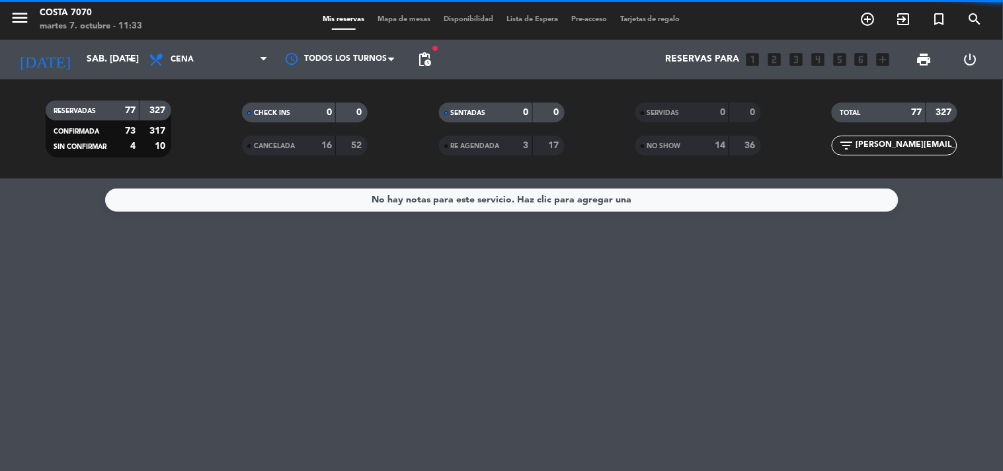
click at [884, 147] on input "[PERSON_NAME][EMAIL_ADDRESS][DOMAIN_NAME]" at bounding box center [905, 145] width 102 height 15
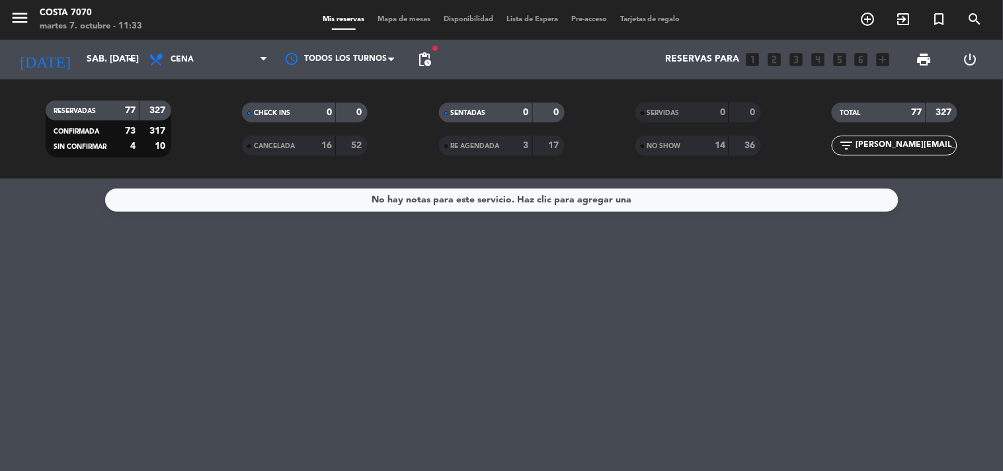
click at [952, 145] on input "[PERSON_NAME][EMAIL_ADDRESS][DOMAIN_NAME]" at bounding box center [905, 145] width 102 height 15
paste input "[PERSON_NAME]"
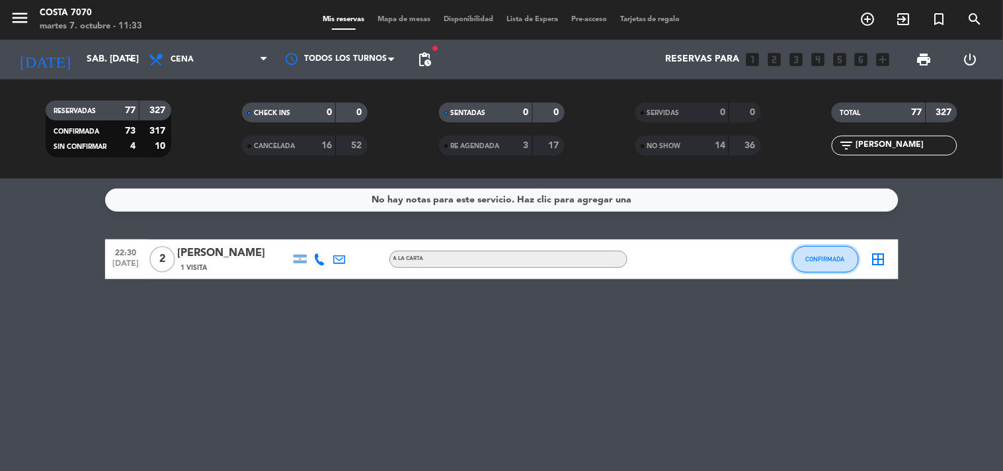
click at [804, 256] on button "CONFIRMADA" at bounding box center [825, 259] width 66 height 26
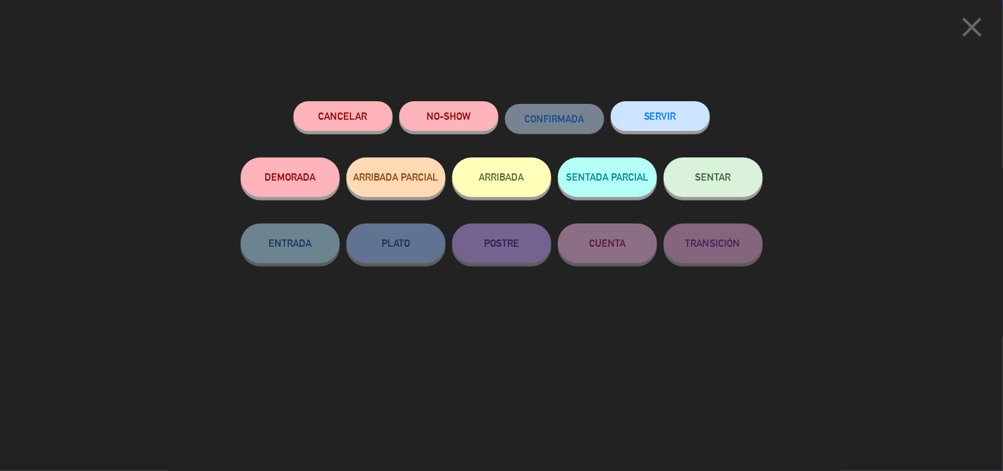
click at [432, 116] on button "NO-SHOW" at bounding box center [448, 116] width 99 height 30
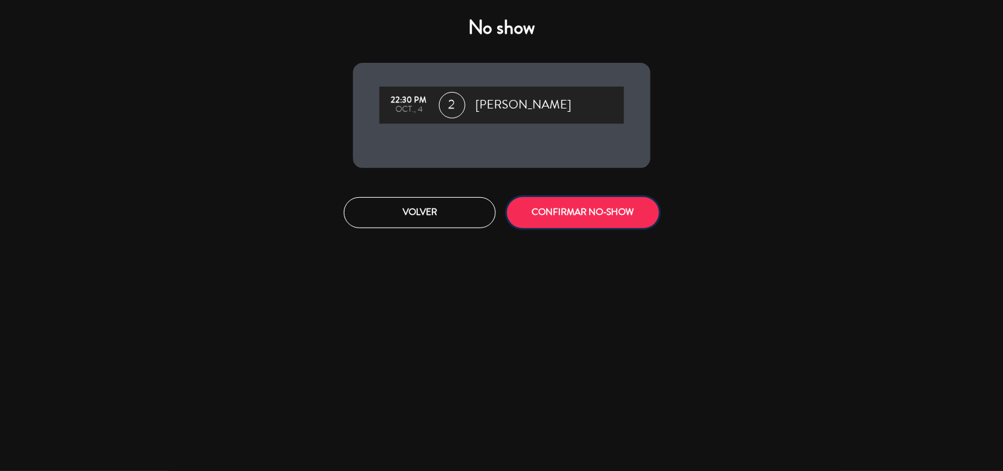
click at [602, 203] on button "CONFIRMAR NO-SHOW" at bounding box center [583, 212] width 152 height 31
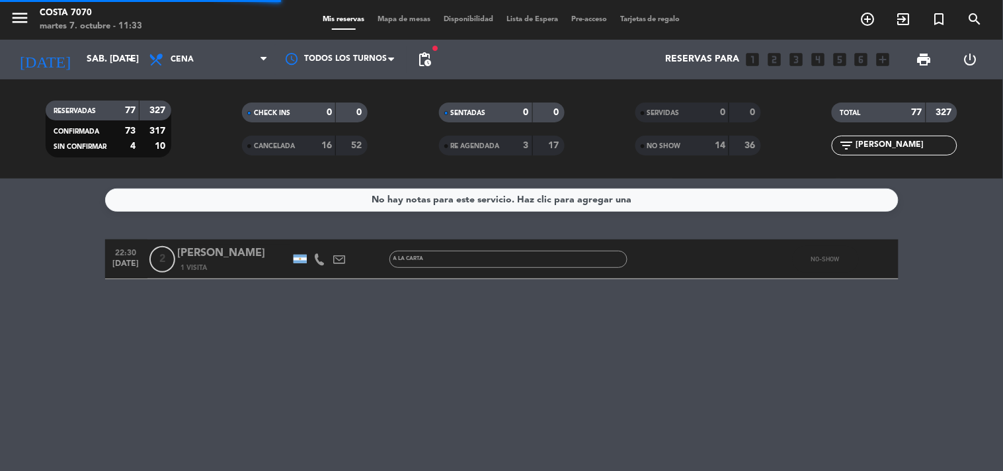
click at [888, 146] on input "[PERSON_NAME]" at bounding box center [905, 145] width 102 height 15
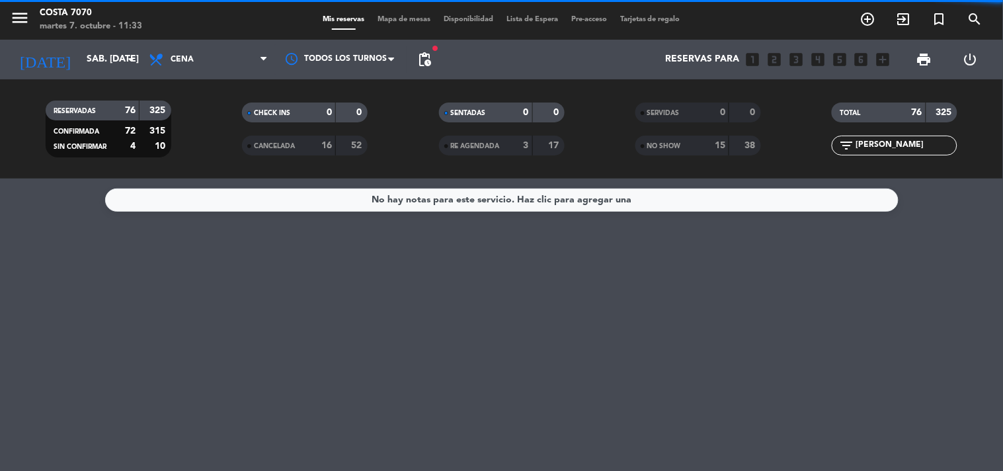
click at [888, 146] on input "[PERSON_NAME]" at bounding box center [905, 145] width 102 height 15
paste input "[PERSON_NAME]"
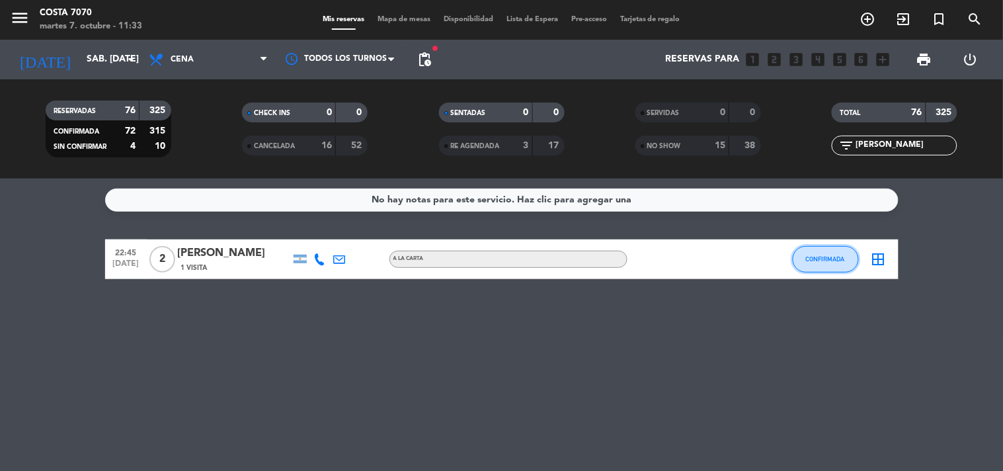
click at [836, 263] on button "CONFIRMADA" at bounding box center [825, 259] width 66 height 26
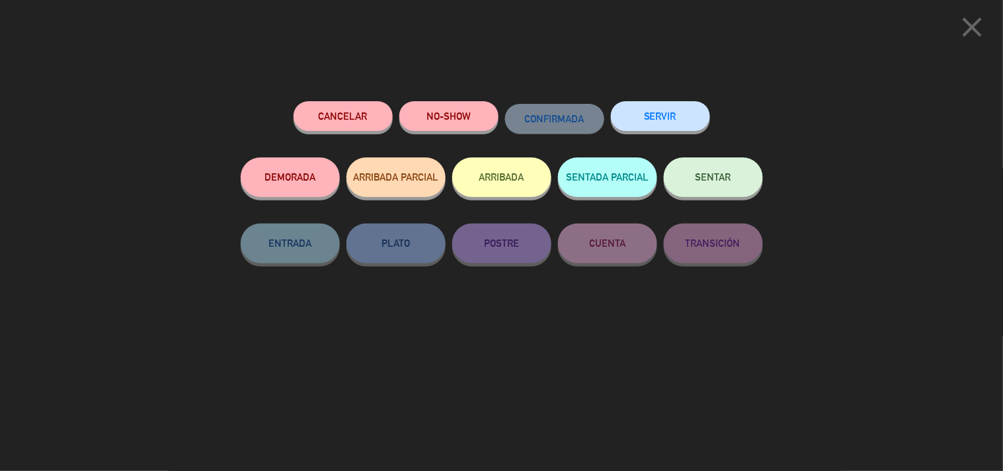
click at [451, 122] on button "NO-SHOW" at bounding box center [448, 116] width 99 height 30
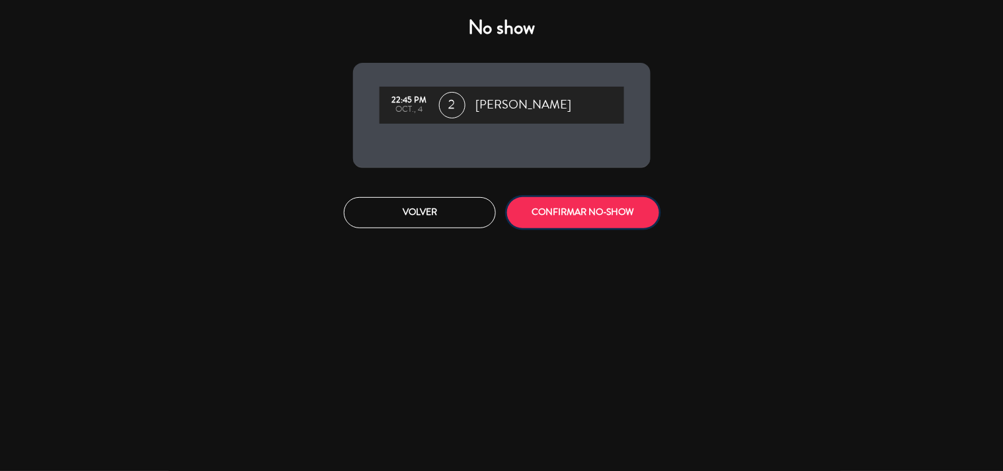
click at [602, 212] on button "CONFIRMAR NO-SHOW" at bounding box center [583, 212] width 152 height 31
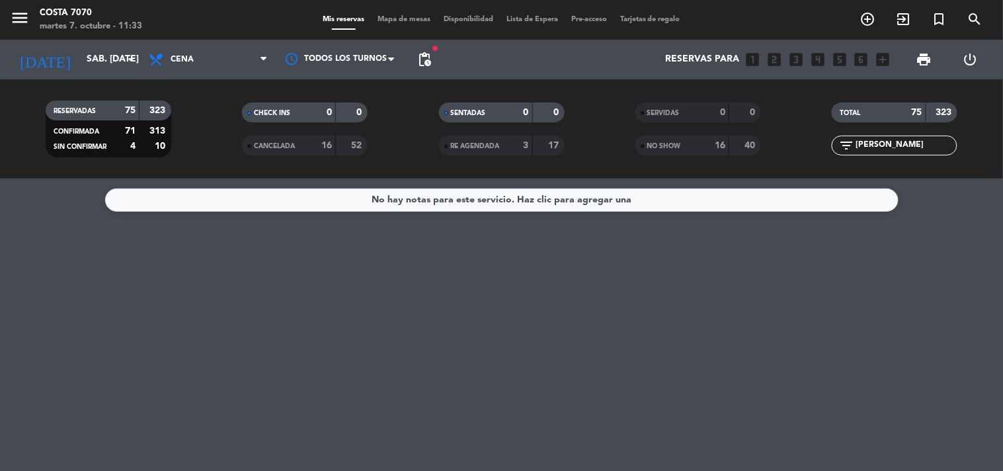
click at [915, 143] on input "[PERSON_NAME]" at bounding box center [905, 145] width 102 height 15
paste input "[PERSON_NAME]"
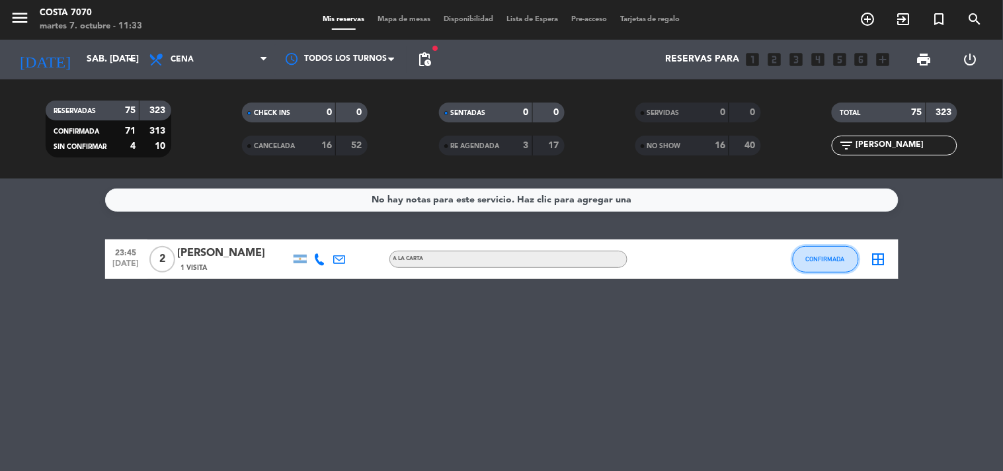
click at [833, 258] on span "CONFIRMADA" at bounding box center [825, 258] width 39 height 7
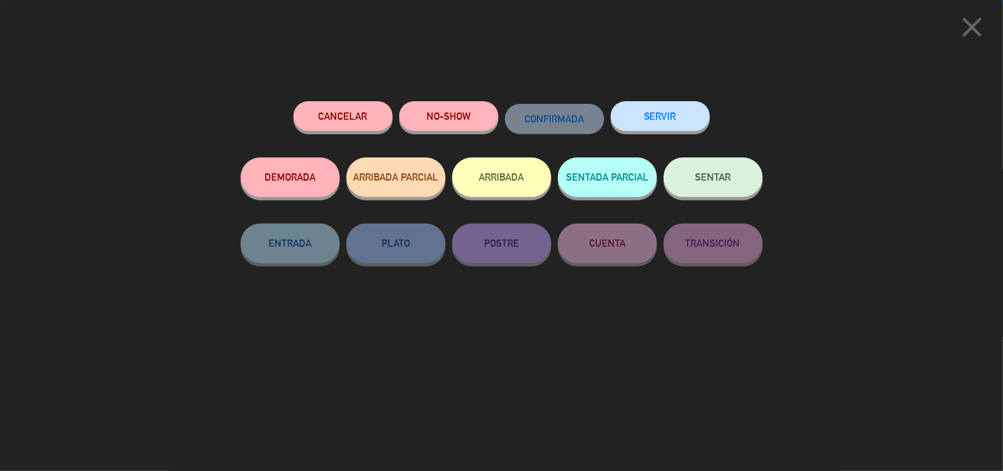
click at [457, 116] on button "NO-SHOW" at bounding box center [448, 116] width 99 height 30
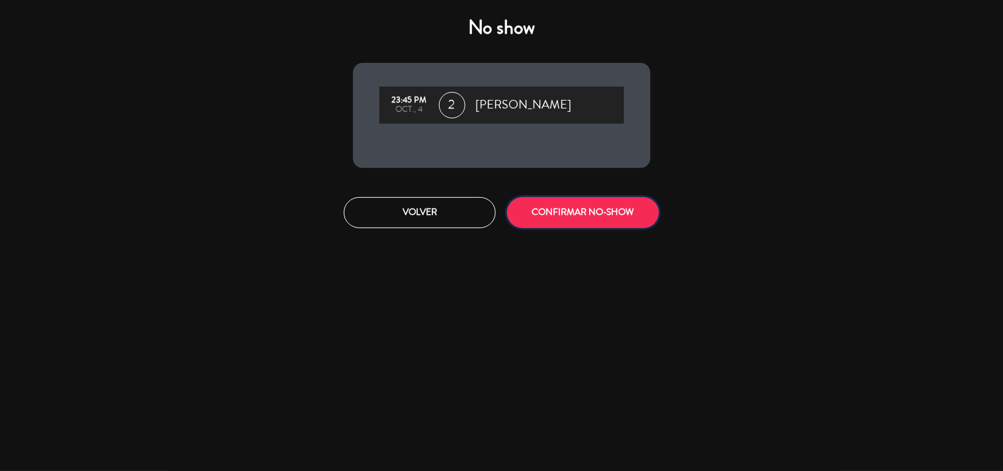
click at [558, 211] on button "CONFIRMAR NO-SHOW" at bounding box center [583, 212] width 152 height 31
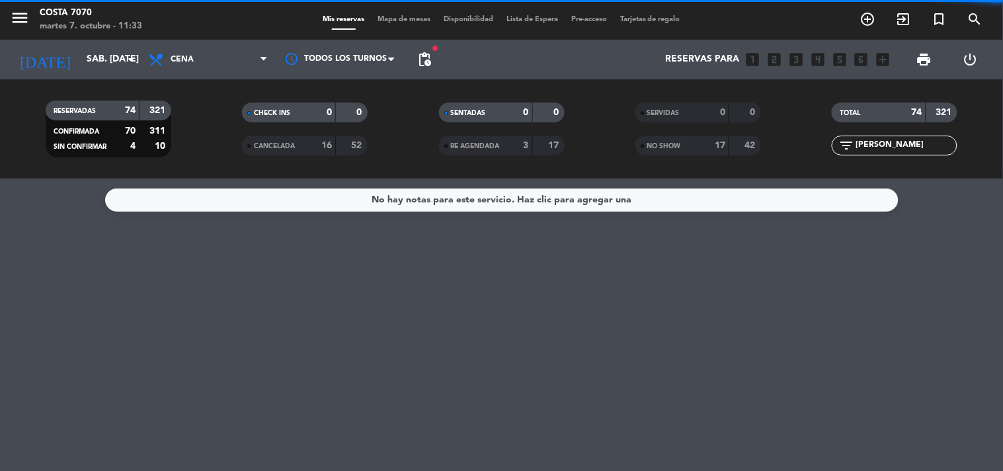
click at [882, 153] on div "filter_list [PERSON_NAME]" at bounding box center [894, 145] width 126 height 20
click at [889, 139] on input "[PERSON_NAME]" at bounding box center [905, 145] width 102 height 15
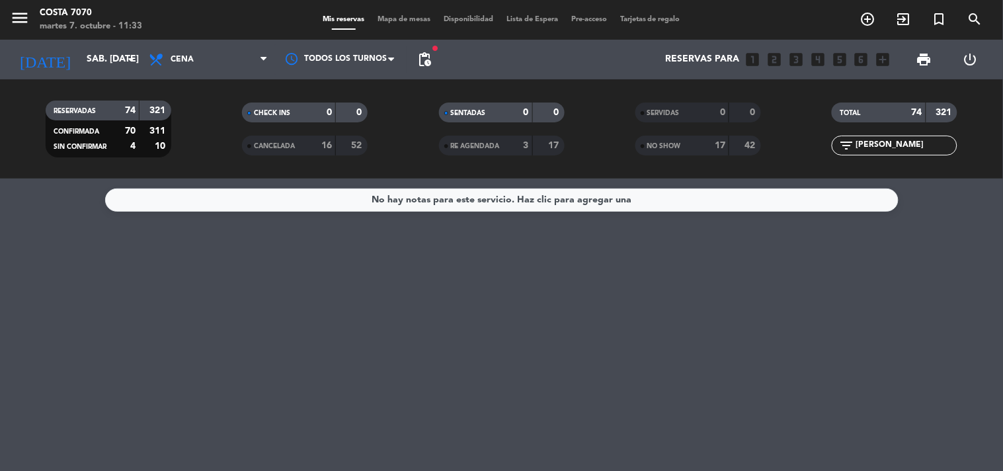
click at [889, 139] on input "[PERSON_NAME]" at bounding box center [905, 145] width 102 height 15
paste input "[PERSON_NAME]"
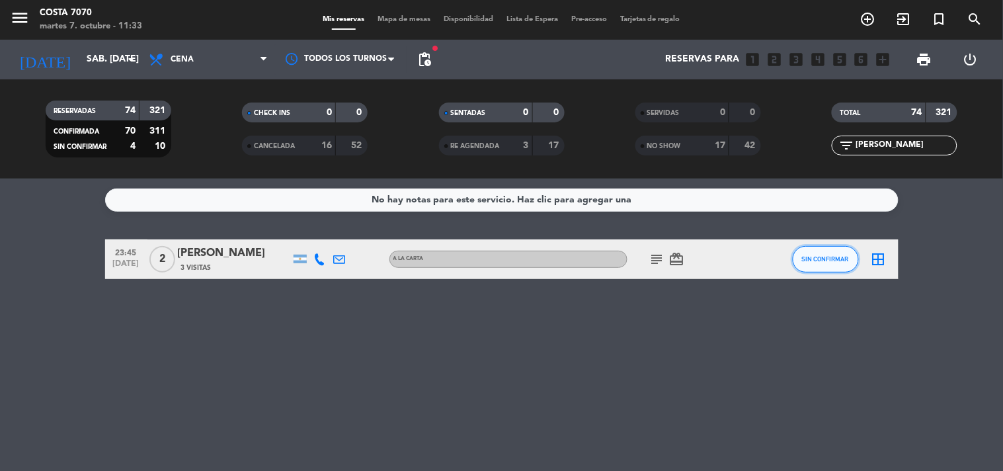
click at [836, 255] on span "SIN CONFIRMAR" at bounding box center [825, 258] width 47 height 7
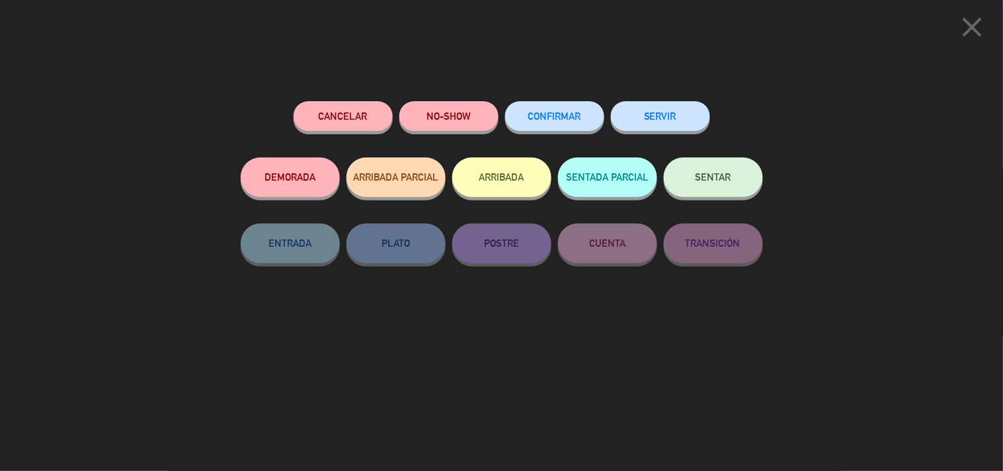
click at [447, 128] on button "NO-SHOW" at bounding box center [448, 116] width 99 height 30
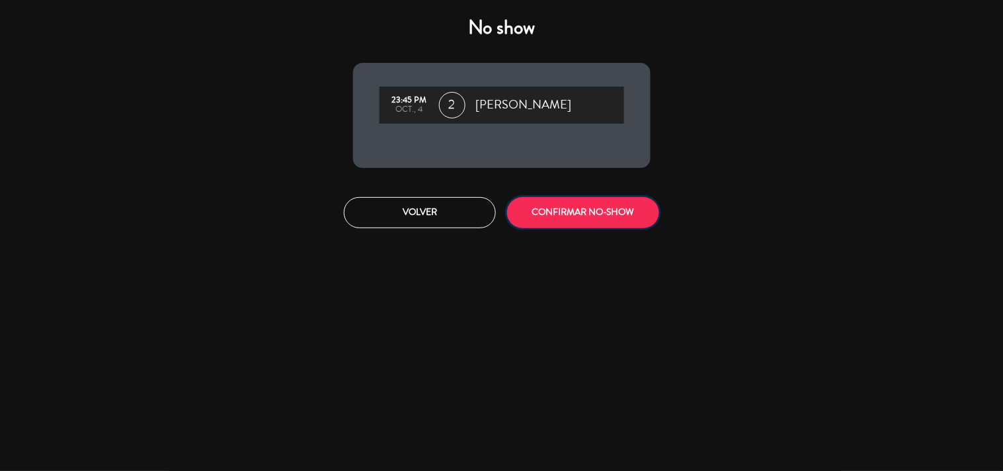
click at [544, 202] on button "CONFIRMAR NO-SHOW" at bounding box center [583, 212] width 152 height 31
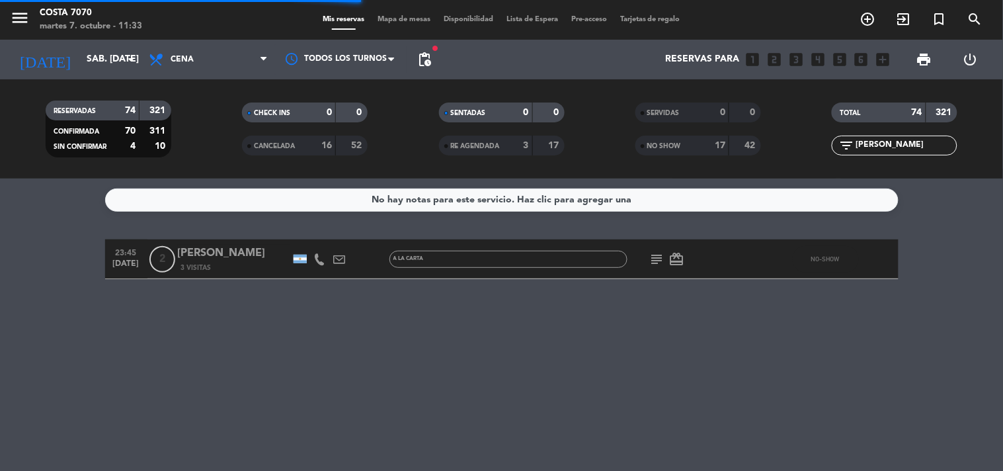
click at [897, 135] on div "filter_list [PERSON_NAME]" at bounding box center [894, 145] width 126 height 20
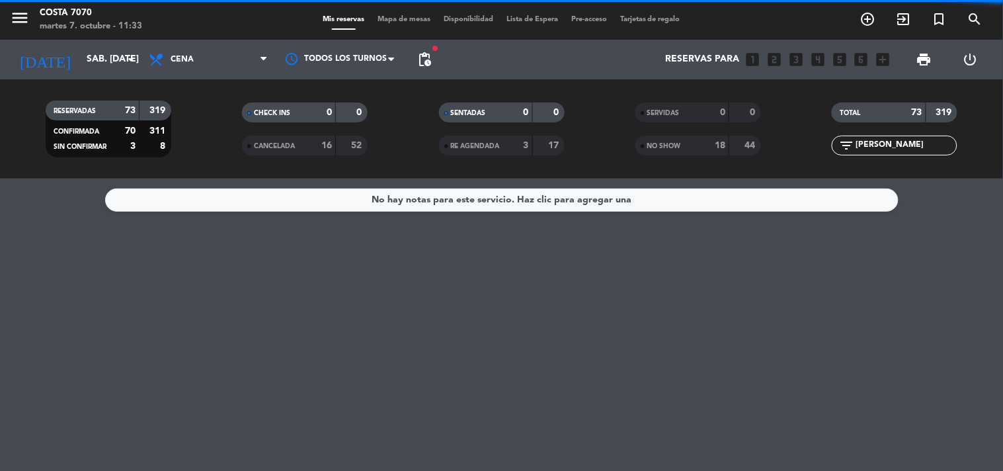
click at [897, 135] on div "filter_list [PERSON_NAME]" at bounding box center [894, 145] width 126 height 20
click at [900, 146] on input "[PERSON_NAME]" at bounding box center [905, 145] width 102 height 15
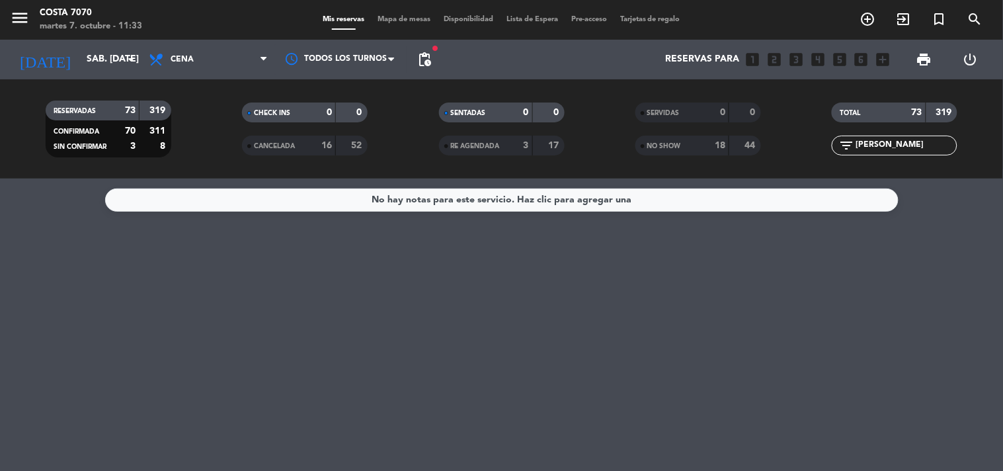
click at [900, 146] on input "[PERSON_NAME]" at bounding box center [905, 145] width 102 height 15
paste input "[PERSON_NAME]"
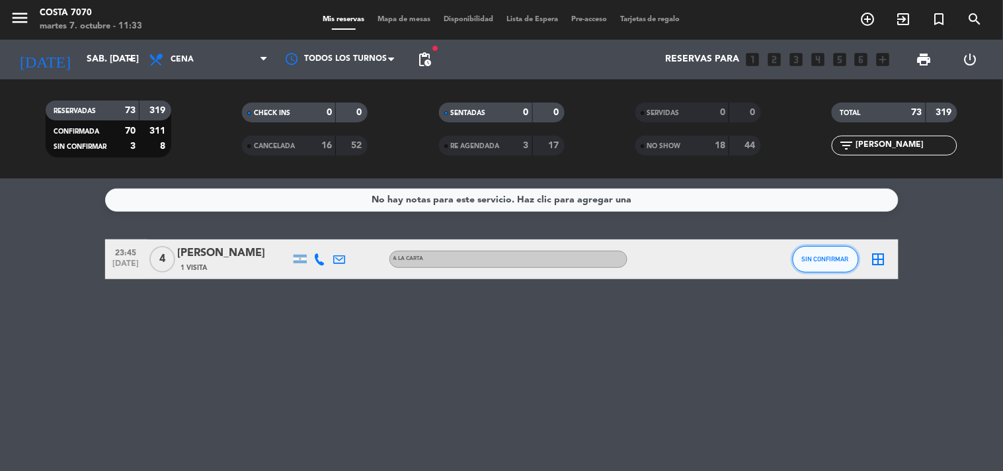
click at [833, 255] on span "SIN CONFIRMAR" at bounding box center [825, 258] width 47 height 7
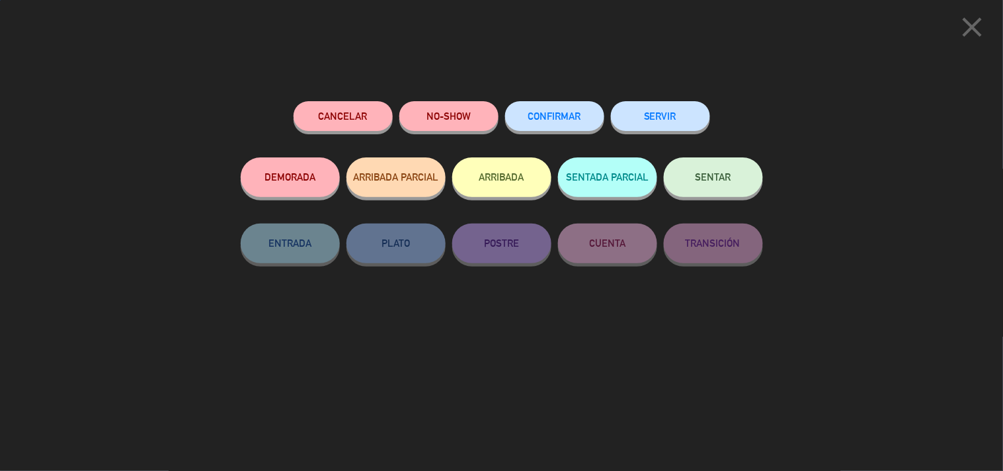
click at [471, 126] on button "NO-SHOW" at bounding box center [448, 116] width 99 height 30
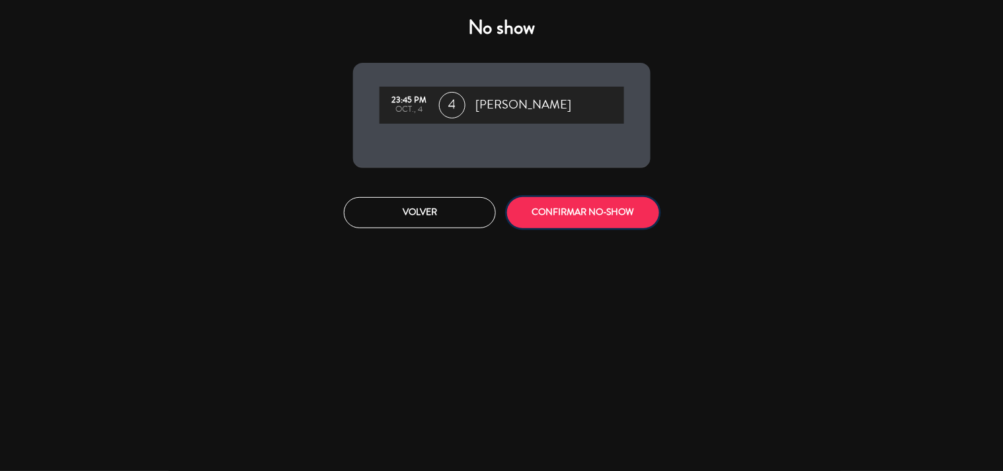
click at [537, 210] on button "CONFIRMAR NO-SHOW" at bounding box center [583, 212] width 152 height 31
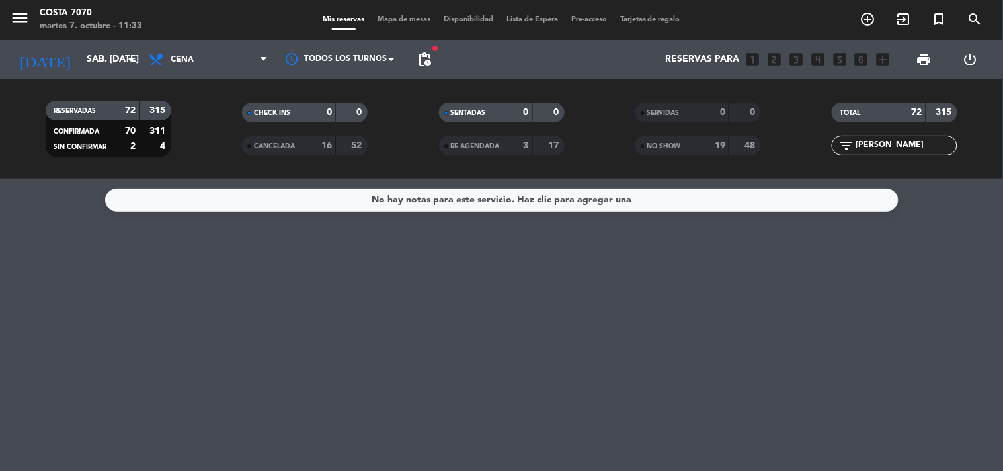
click at [874, 143] on input "[PERSON_NAME]" at bounding box center [905, 145] width 102 height 15
paste input "Yoelurquiza"
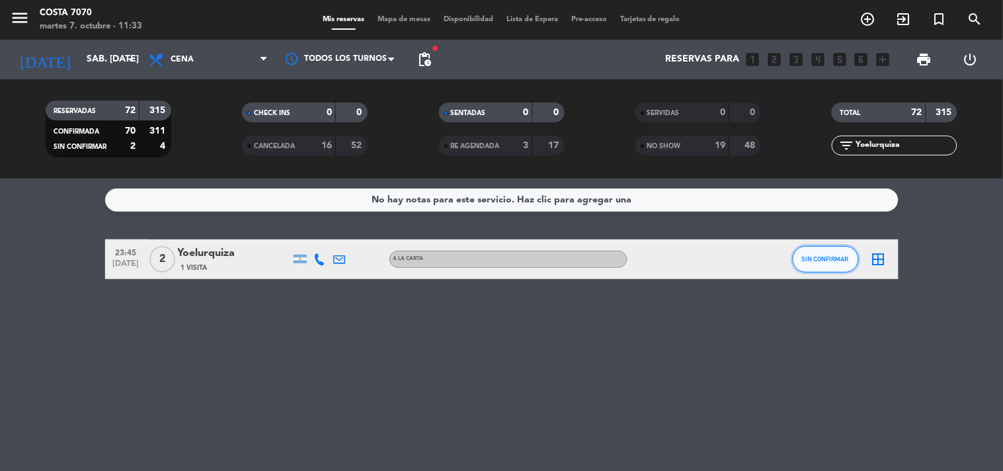
click at [821, 267] on button "SIN CONFIRMAR" at bounding box center [825, 259] width 66 height 26
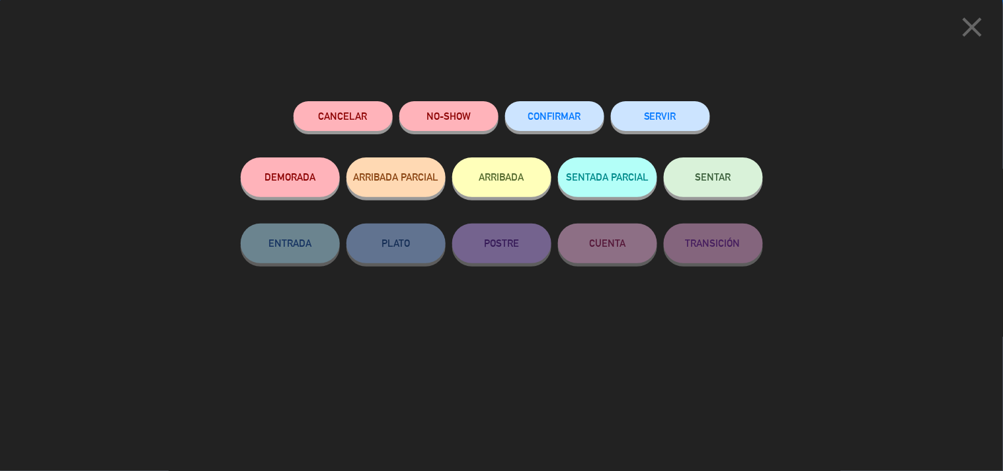
click at [447, 112] on button "NO-SHOW" at bounding box center [448, 116] width 99 height 30
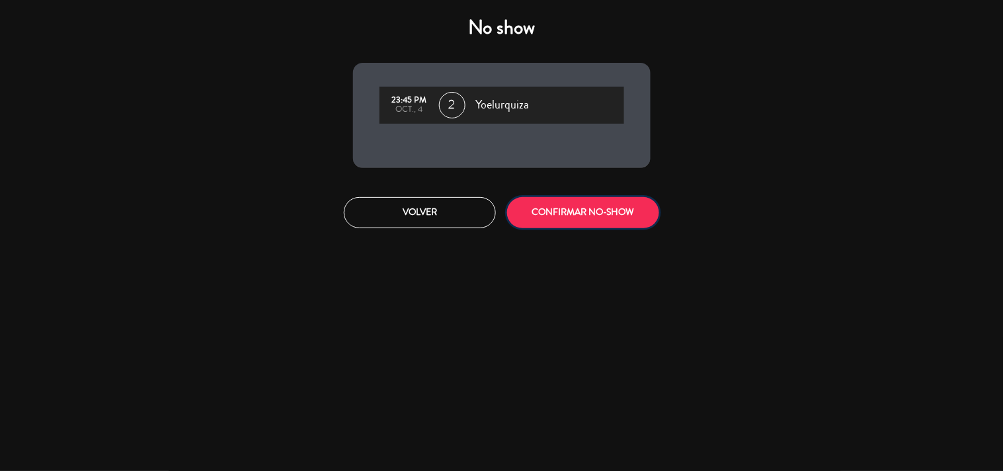
click at [542, 209] on button "CONFIRMAR NO-SHOW" at bounding box center [583, 212] width 152 height 31
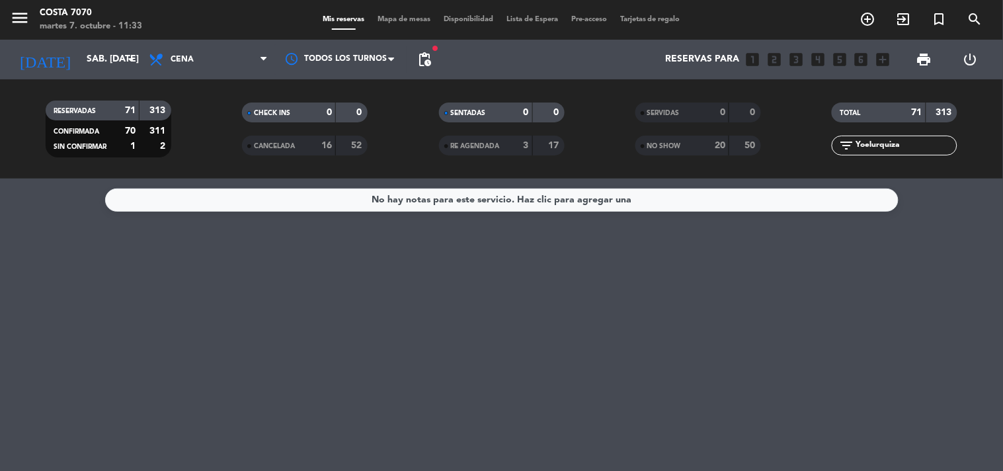
click at [890, 141] on input "Yoelurquiza" at bounding box center [905, 145] width 102 height 15
paste input "[PERSON_NAME]"
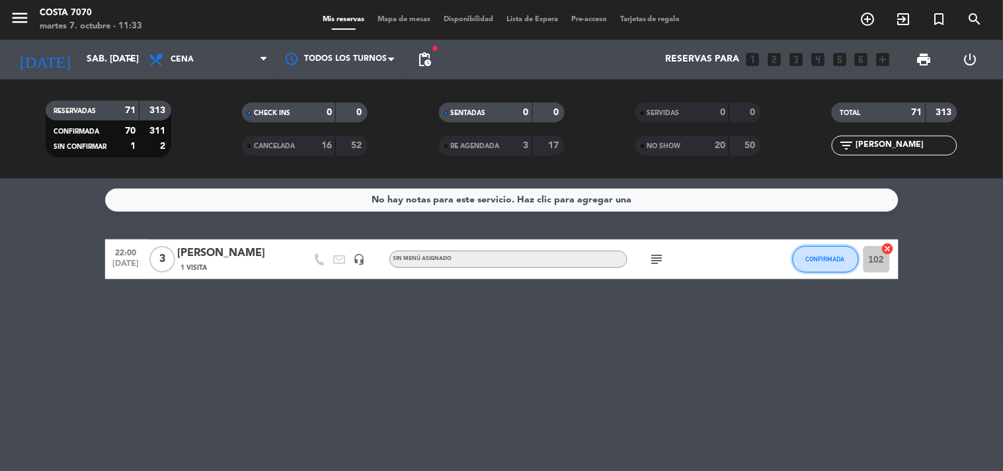
click at [815, 255] on span "CONFIRMADA" at bounding box center [825, 258] width 39 height 7
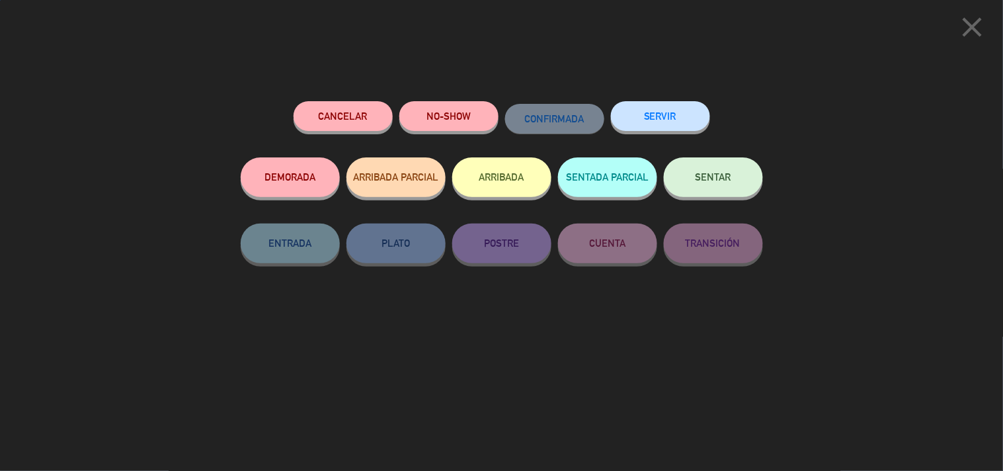
click at [459, 117] on button "NO-SHOW" at bounding box center [448, 116] width 99 height 30
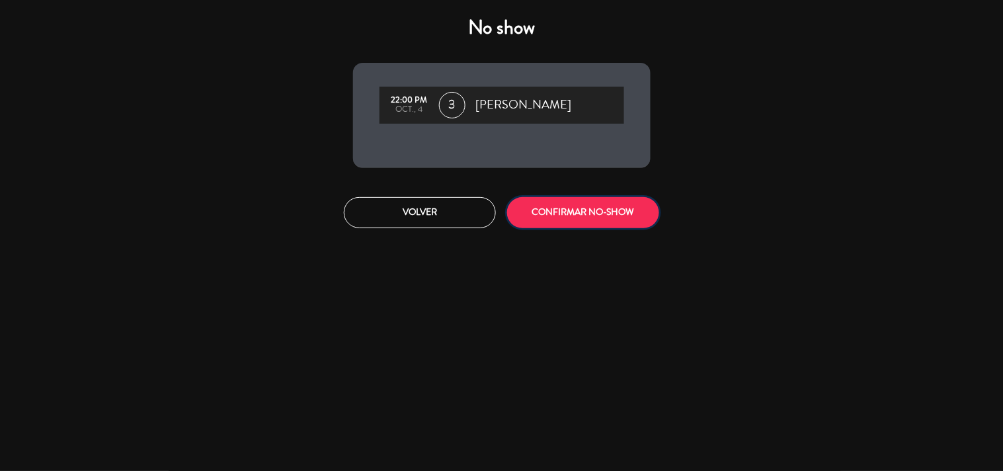
click at [578, 202] on button "CONFIRMAR NO-SHOW" at bounding box center [583, 212] width 152 height 31
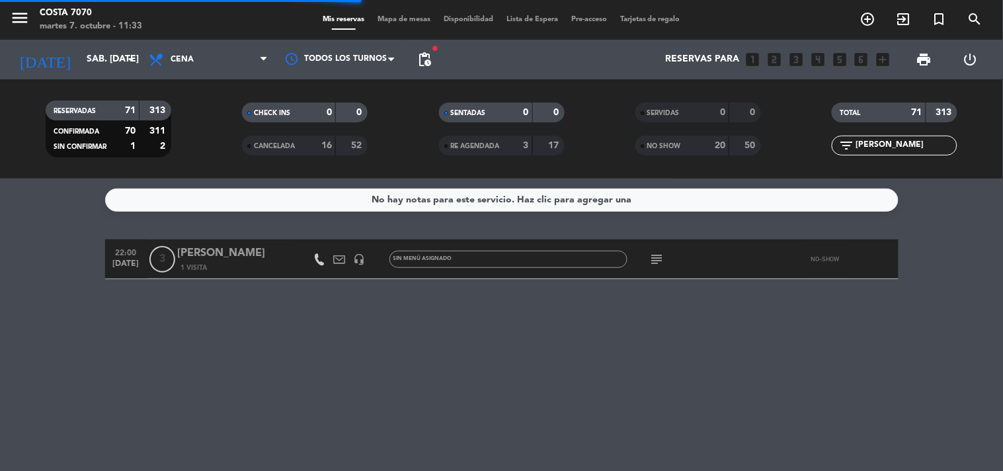
click at [935, 149] on input "[PERSON_NAME]" at bounding box center [905, 145] width 102 height 15
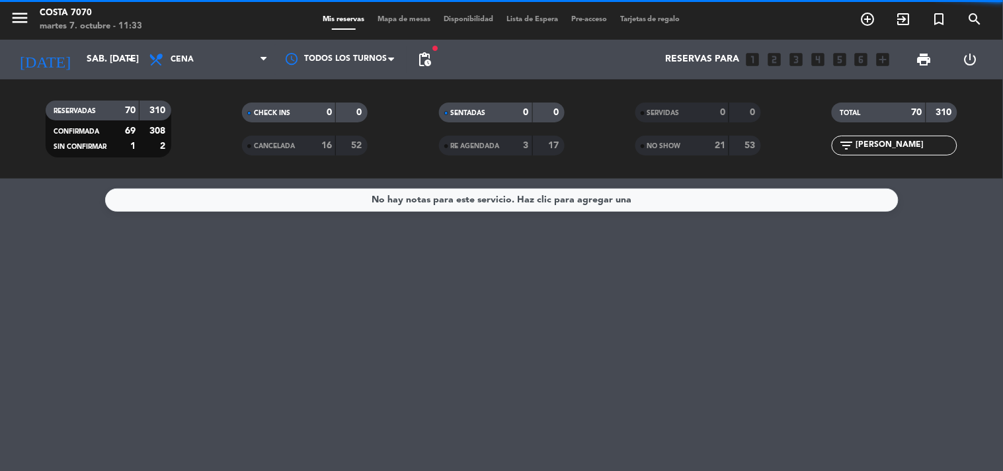
click at [935, 149] on input "[PERSON_NAME]" at bounding box center [905, 145] width 102 height 15
paste input "[PERSON_NAME]"
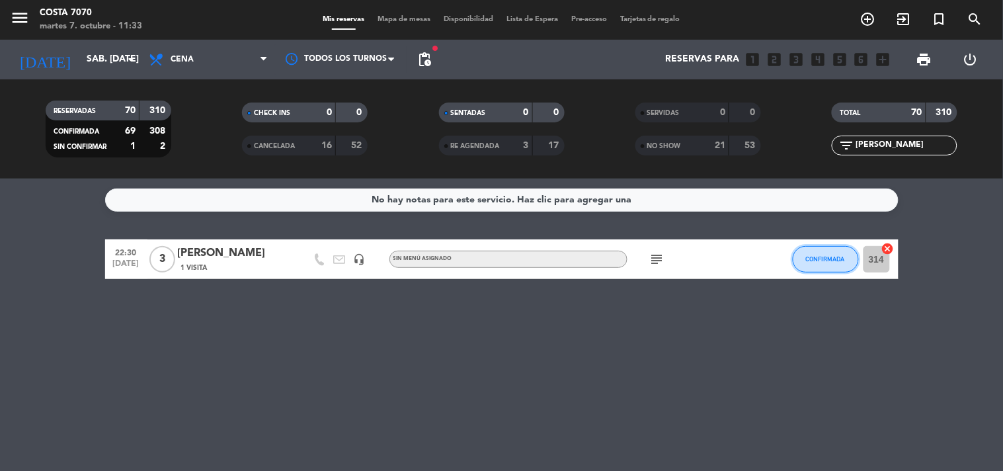
click at [846, 251] on button "CONFIRMADA" at bounding box center [825, 259] width 66 height 26
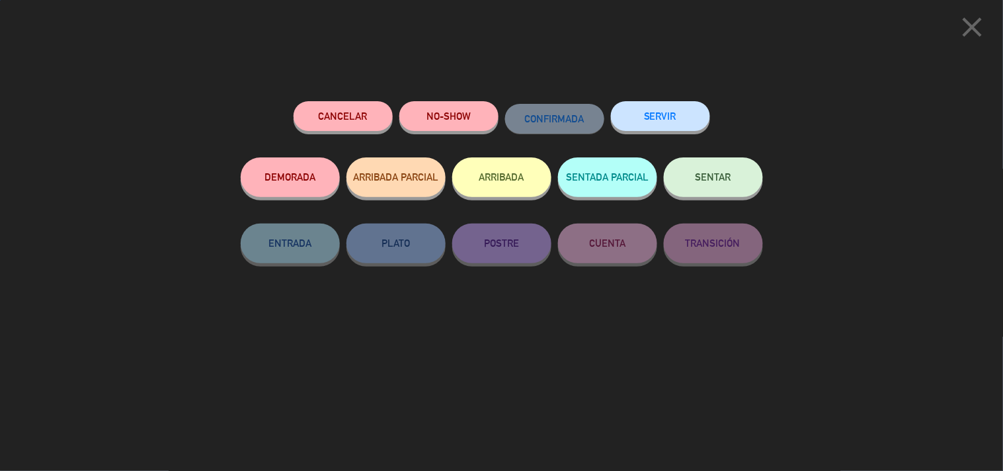
click at [476, 128] on button "NO-SHOW" at bounding box center [448, 116] width 99 height 30
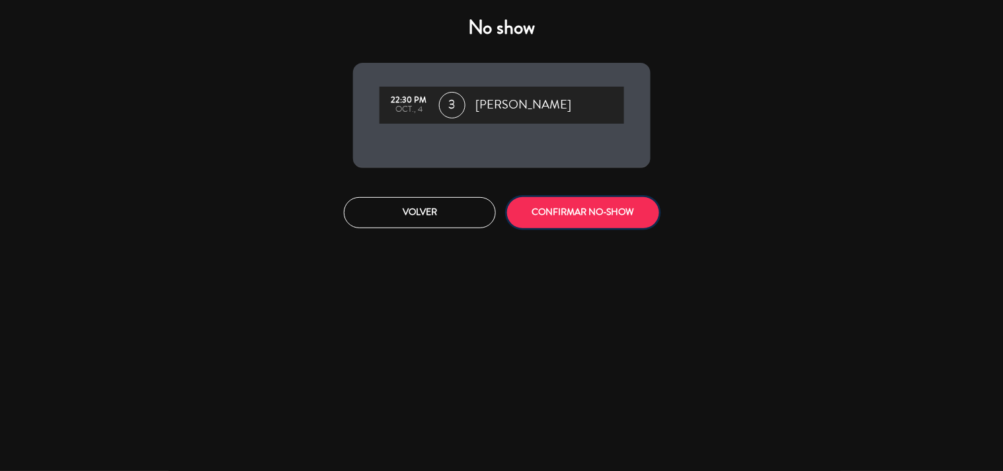
click at [578, 215] on button "CONFIRMAR NO-SHOW" at bounding box center [583, 212] width 152 height 31
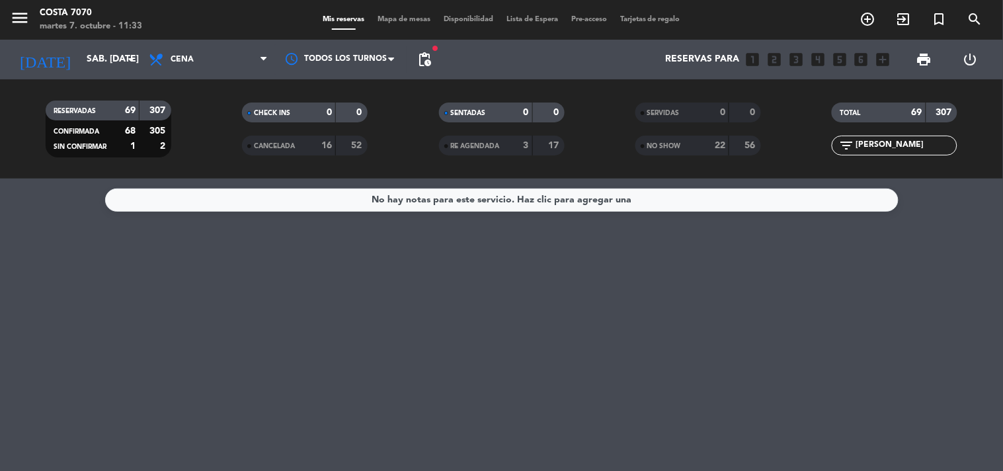
click at [924, 147] on input "[PERSON_NAME]" at bounding box center [905, 145] width 102 height 15
paste input "[PERSON_NAME]"
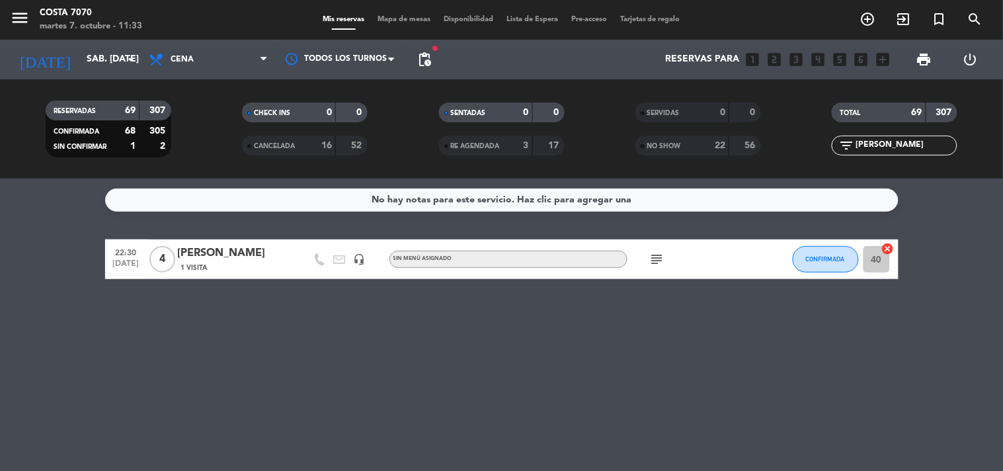
click at [827, 245] on div "CONFIRMADA" at bounding box center [825, 258] width 66 height 39
click at [824, 255] on span "CONFIRMADA" at bounding box center [825, 258] width 39 height 7
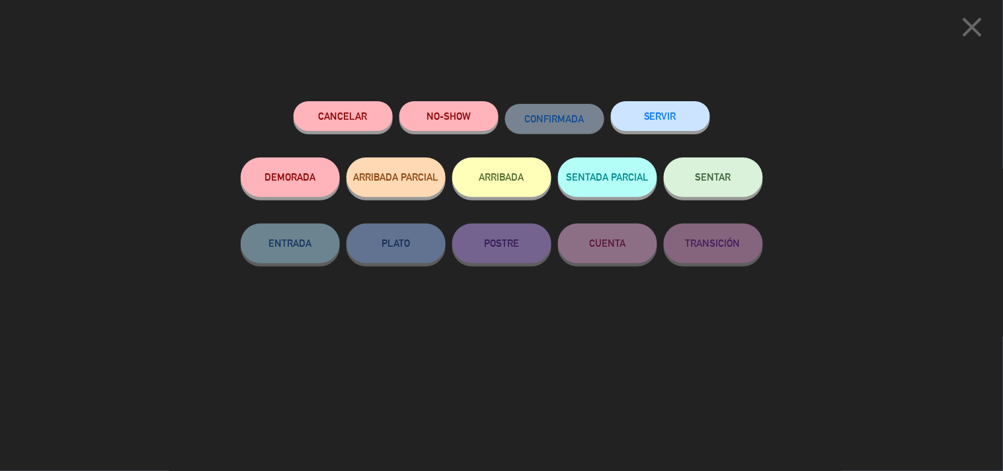
click at [443, 115] on button "NO-SHOW" at bounding box center [448, 116] width 99 height 30
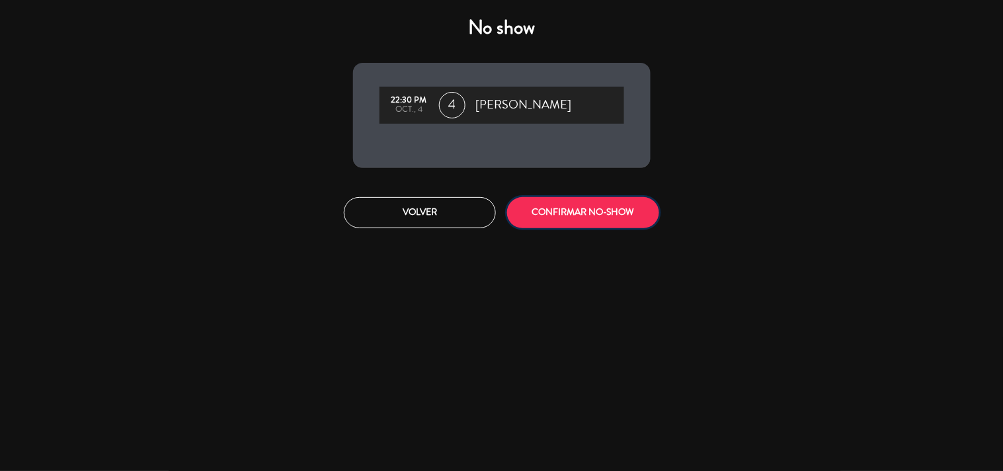
click at [562, 227] on button "CONFIRMAR NO-SHOW" at bounding box center [583, 212] width 152 height 31
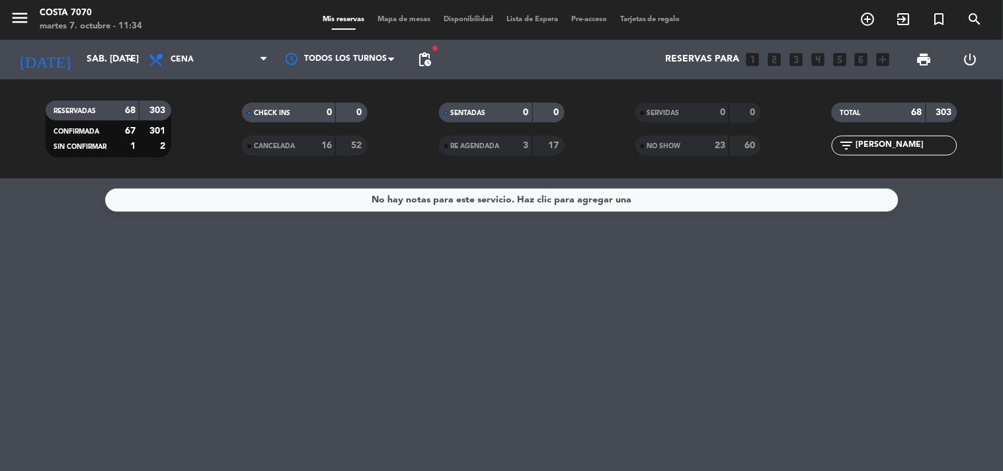
click at [876, 147] on input "[PERSON_NAME]" at bounding box center [905, 145] width 102 height 15
paste input "[PERSON_NAME]"
type input "[PERSON_NAME]"
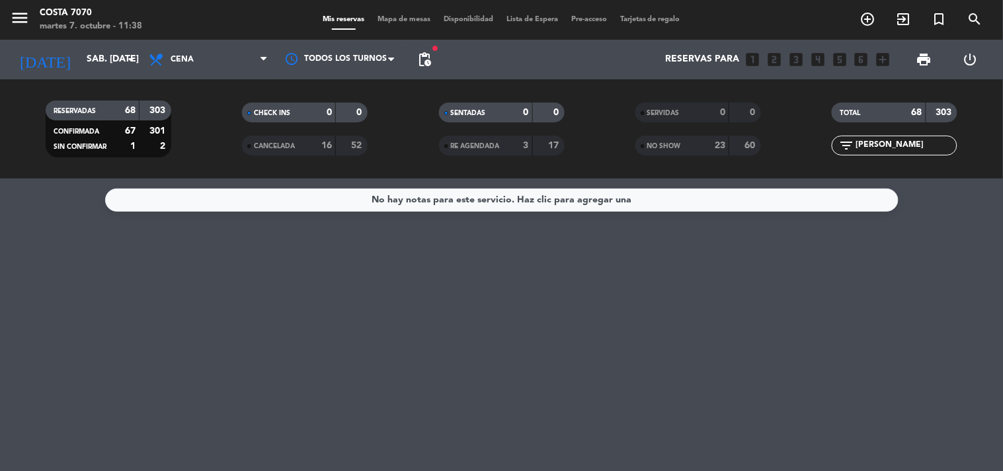
click at [920, 139] on input "[PERSON_NAME]" at bounding box center [905, 145] width 102 height 15
click at [920, 138] on input "[PERSON_NAME]" at bounding box center [905, 145] width 102 height 15
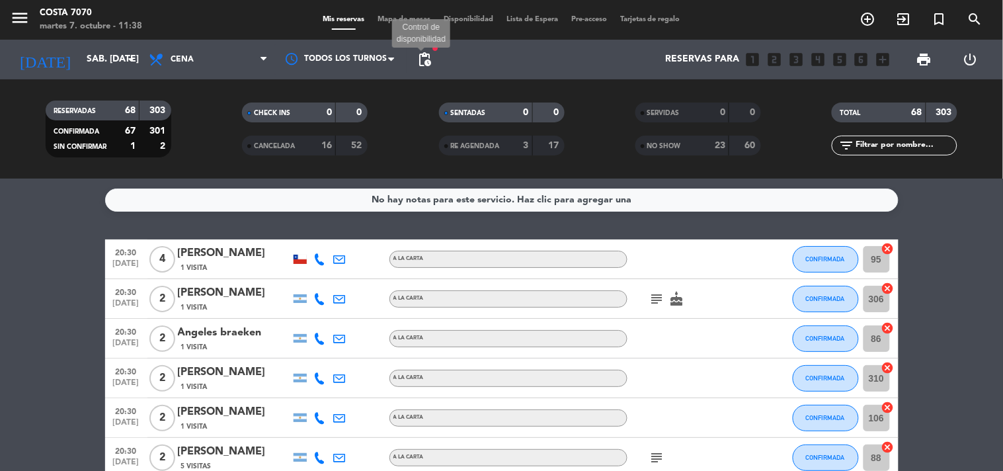
click at [420, 56] on span "pending_actions" at bounding box center [424, 60] width 16 height 16
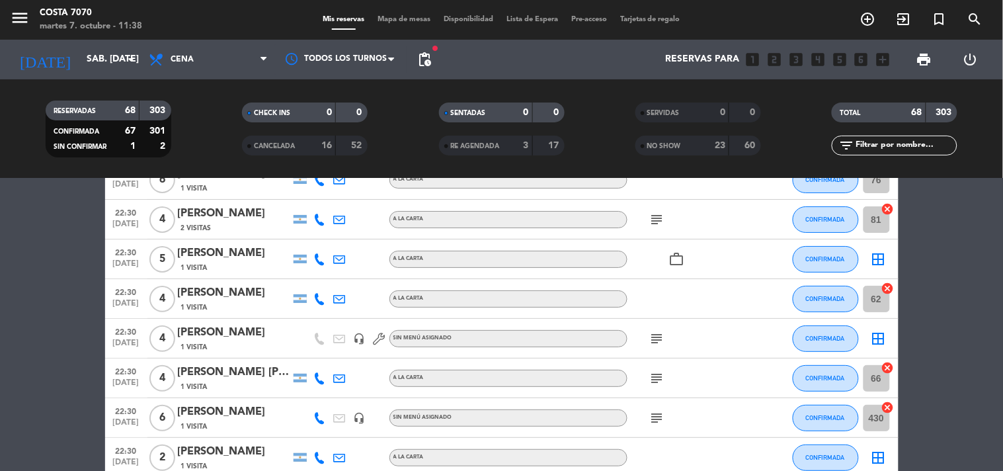
scroll to position [1835, 0]
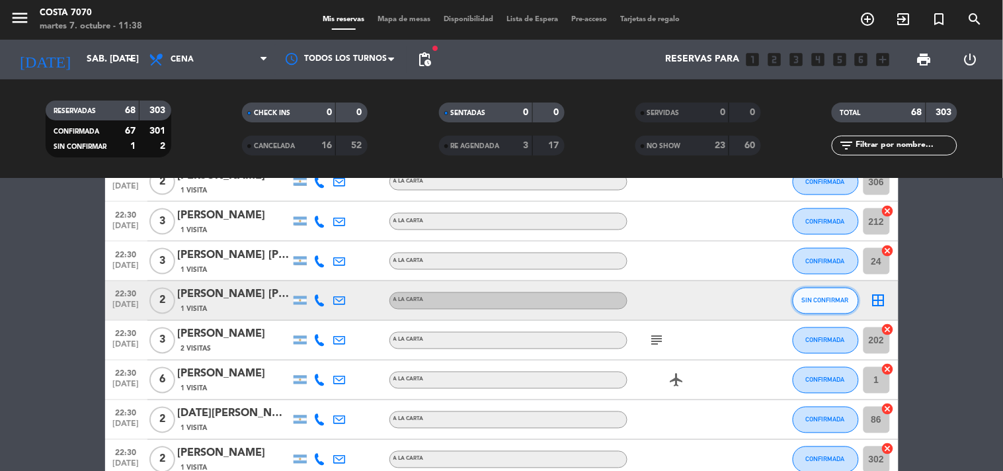
click at [800, 293] on button "SIN CONFIRMAR" at bounding box center [825, 300] width 66 height 26
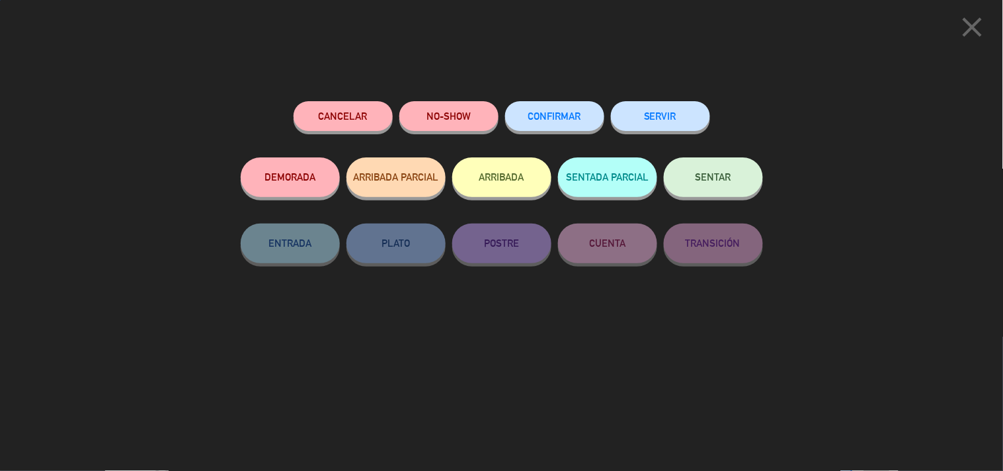
click at [580, 110] on button "CONFIRMAR" at bounding box center [554, 116] width 99 height 30
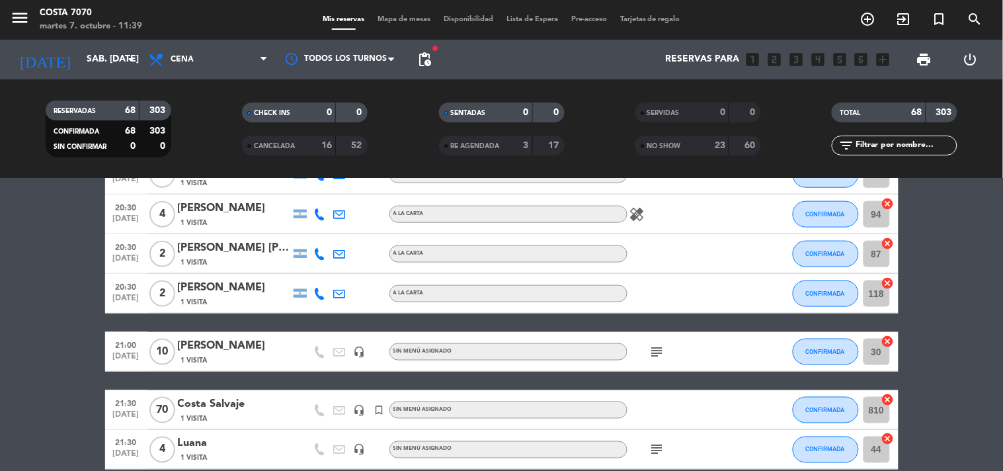
scroll to position [0, 0]
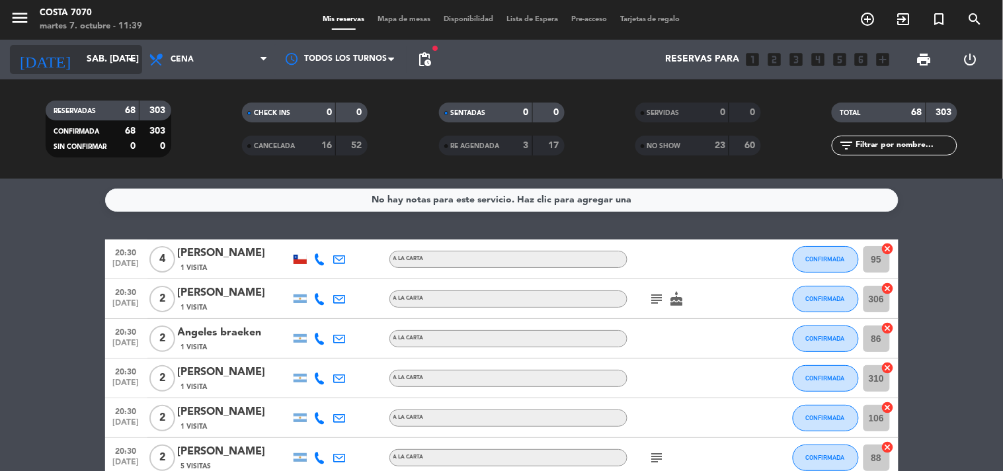
click at [80, 57] on input "sáb. [DATE]" at bounding box center [143, 60] width 126 height 24
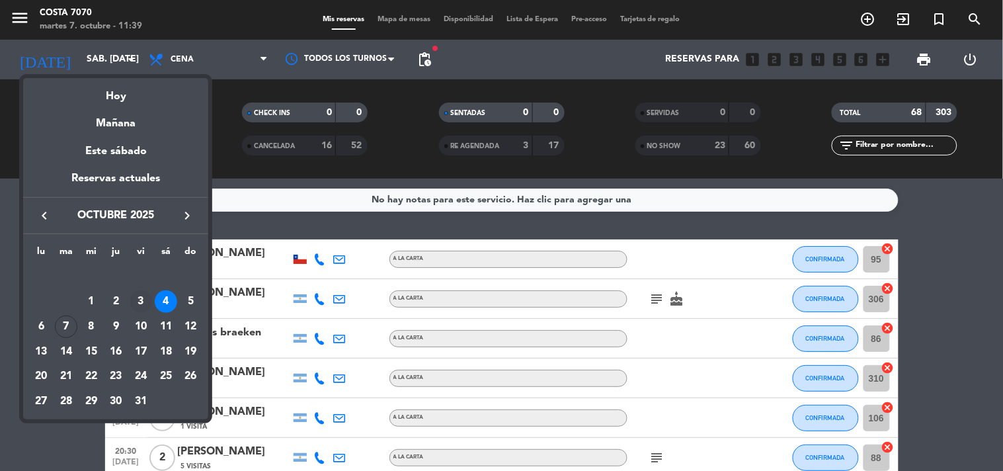
click at [140, 297] on div "3" at bounding box center [141, 301] width 22 height 22
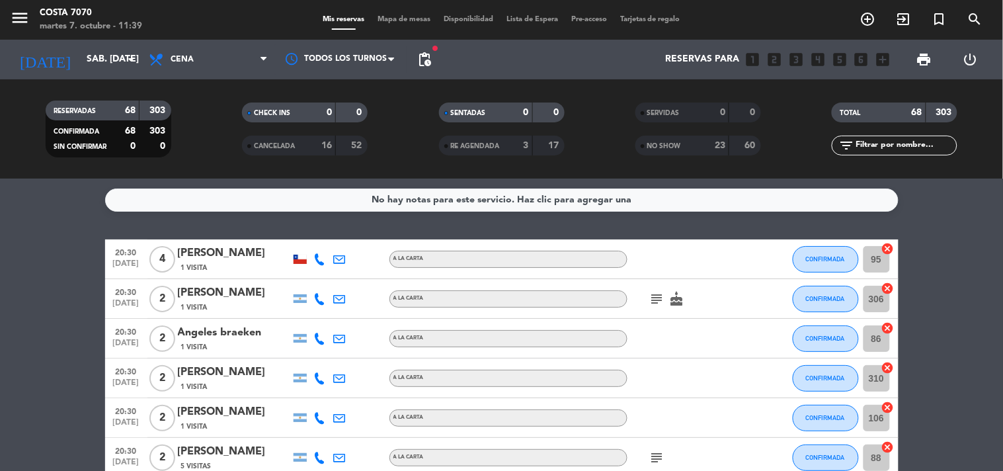
type input "vie. [DATE]"
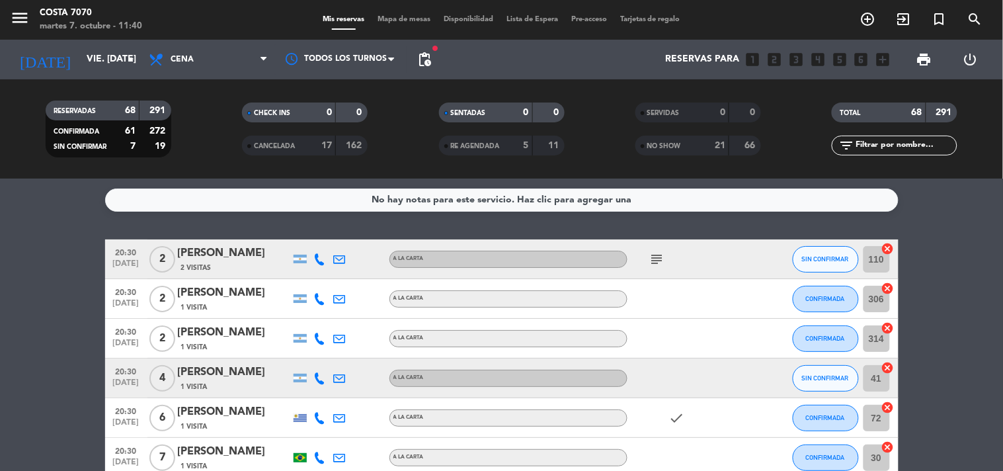
scroll to position [73, 0]
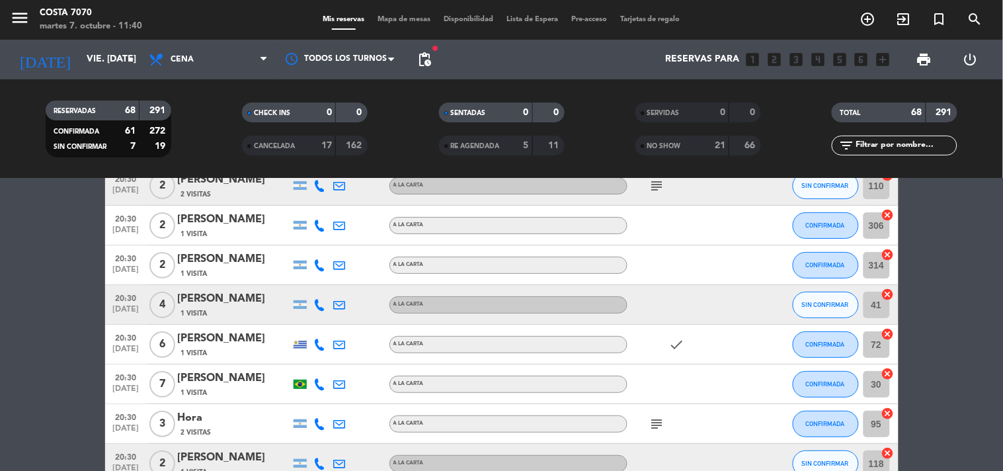
click at [868, 149] on input "text" at bounding box center [905, 145] width 102 height 15
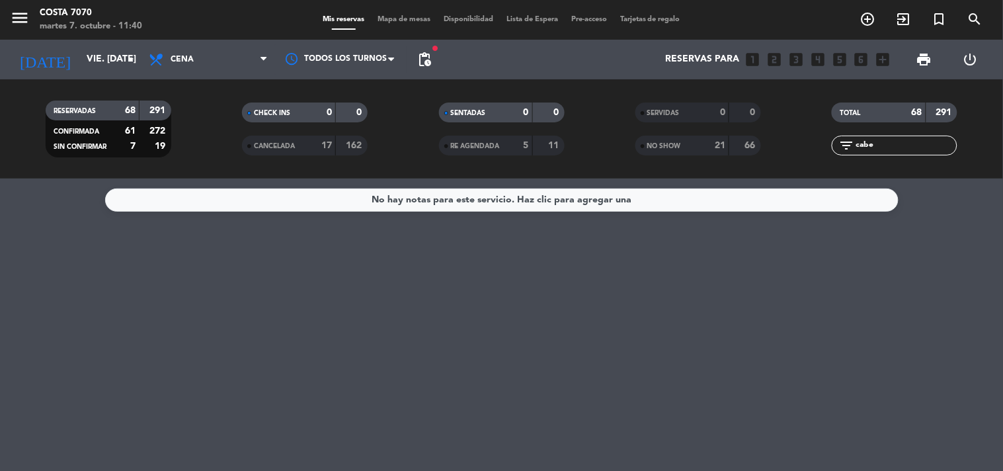
type input "cabe"
click at [295, 141] on div "CANCELADA" at bounding box center [275, 145] width 61 height 15
